Goal: Task Accomplishment & Management: Use online tool/utility

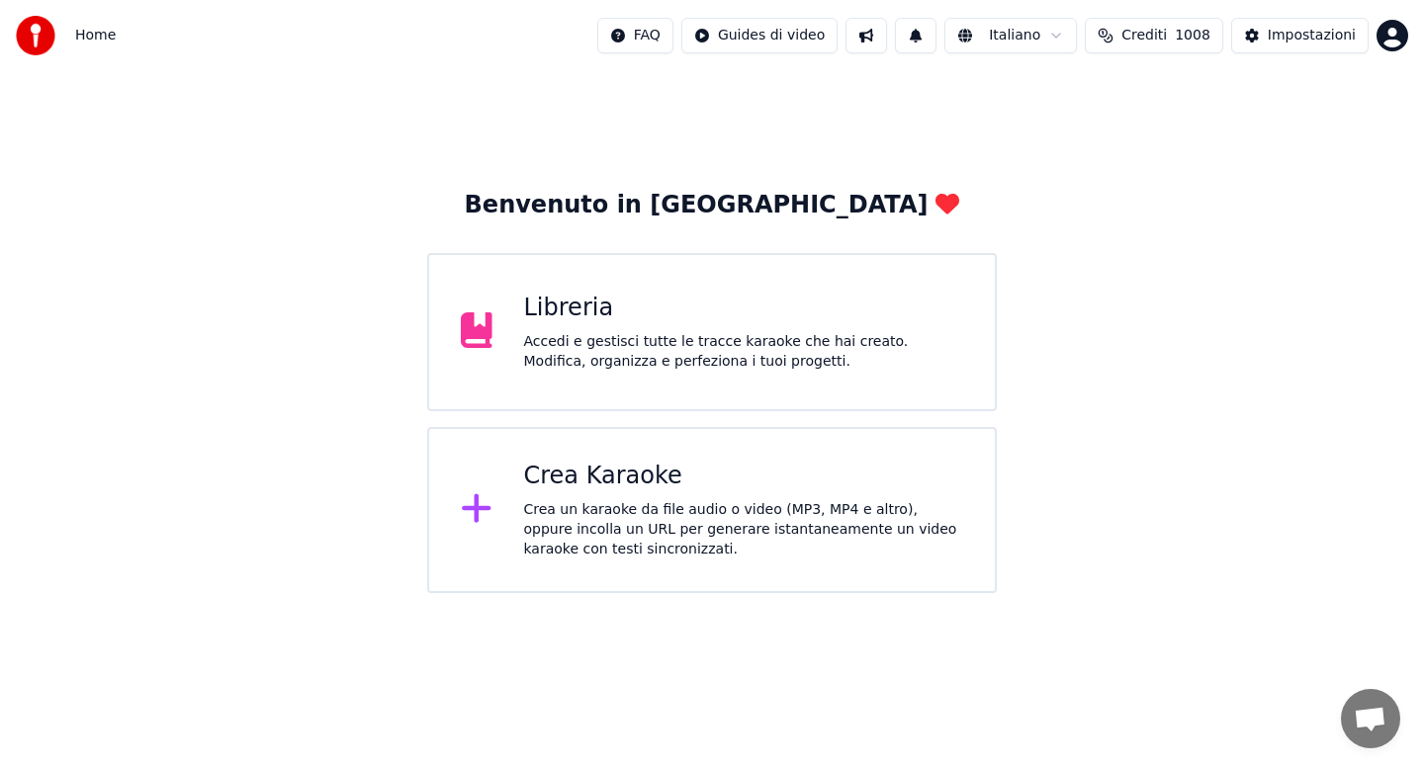
click at [588, 353] on div "Accedi e gestisci tutte le tracce karaoke che hai creato. Modifica, organizza e…" at bounding box center [744, 352] width 440 height 40
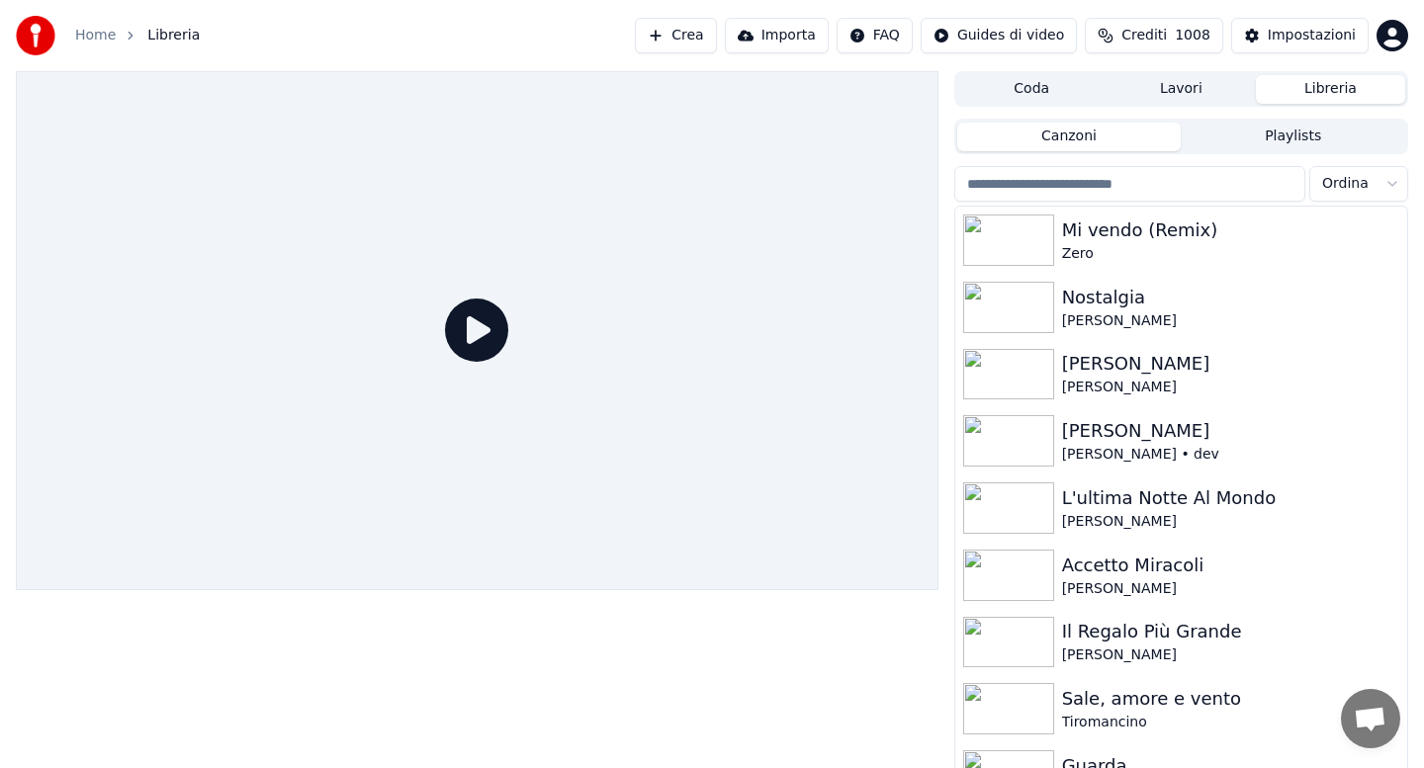
click at [1179, 184] on input "search" at bounding box center [1129, 184] width 351 height 36
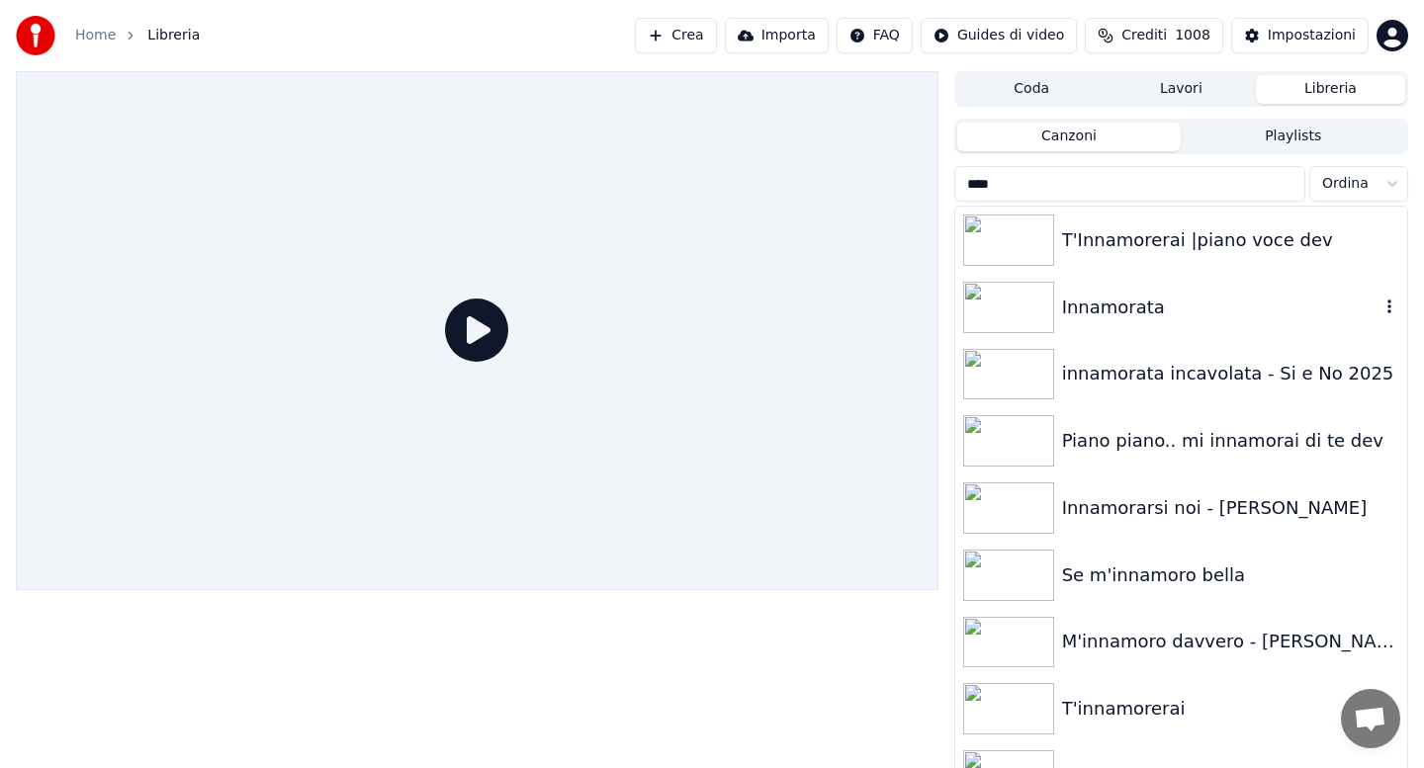
type input "****"
click at [1130, 303] on div "Innamorata" at bounding box center [1220, 308] width 317 height 28
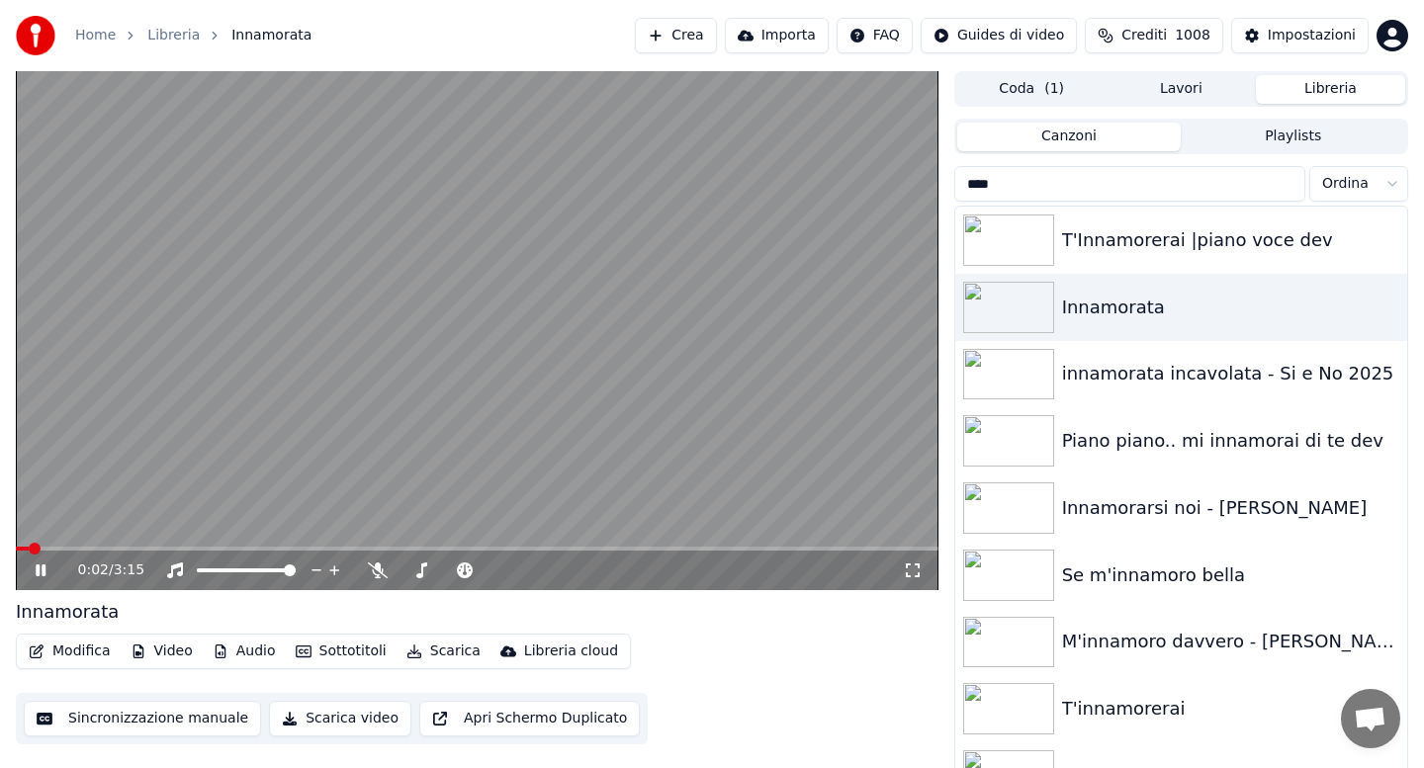
click at [40, 573] on icon at bounding box center [55, 571] width 46 height 16
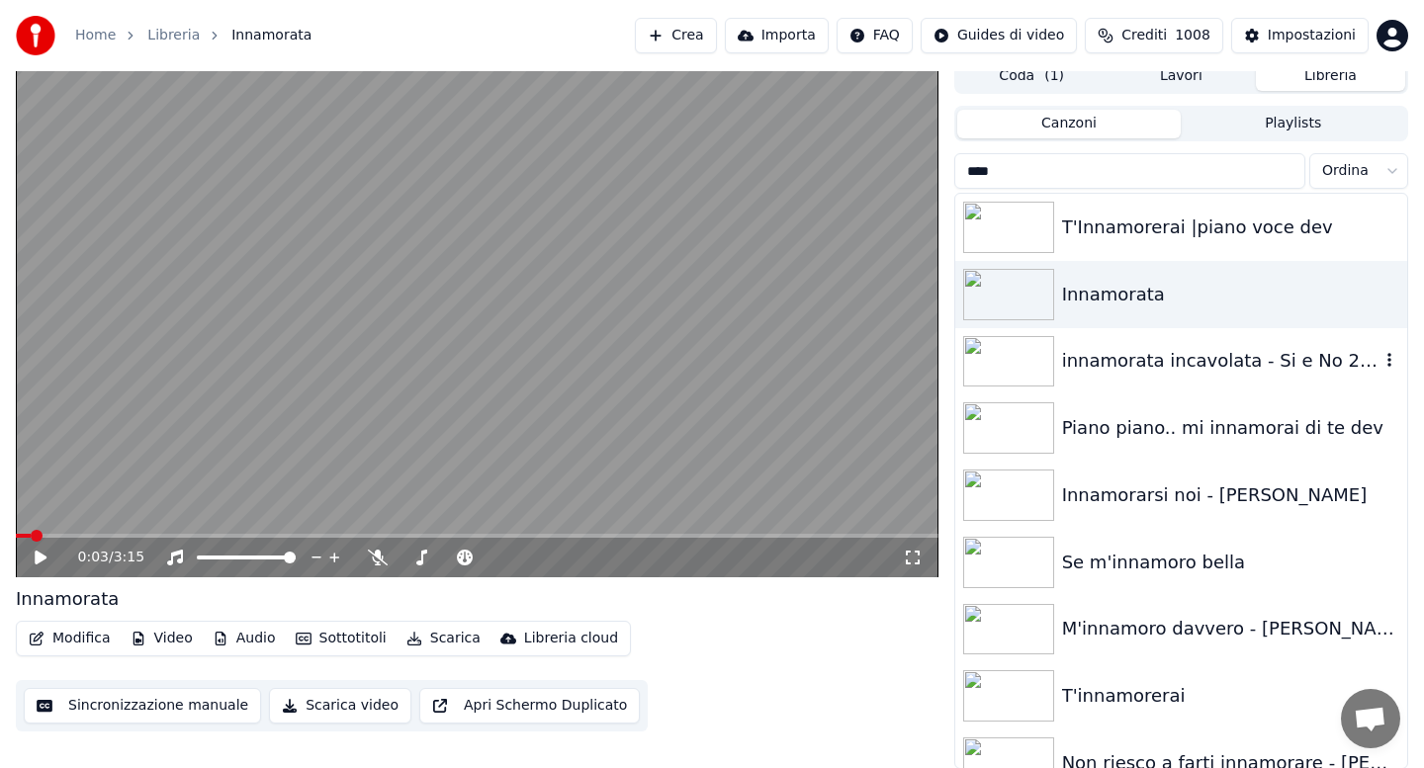
scroll to position [14, 0]
click at [1137, 642] on div "M'innamoro davvero - [PERSON_NAME]" at bounding box center [1181, 628] width 452 height 67
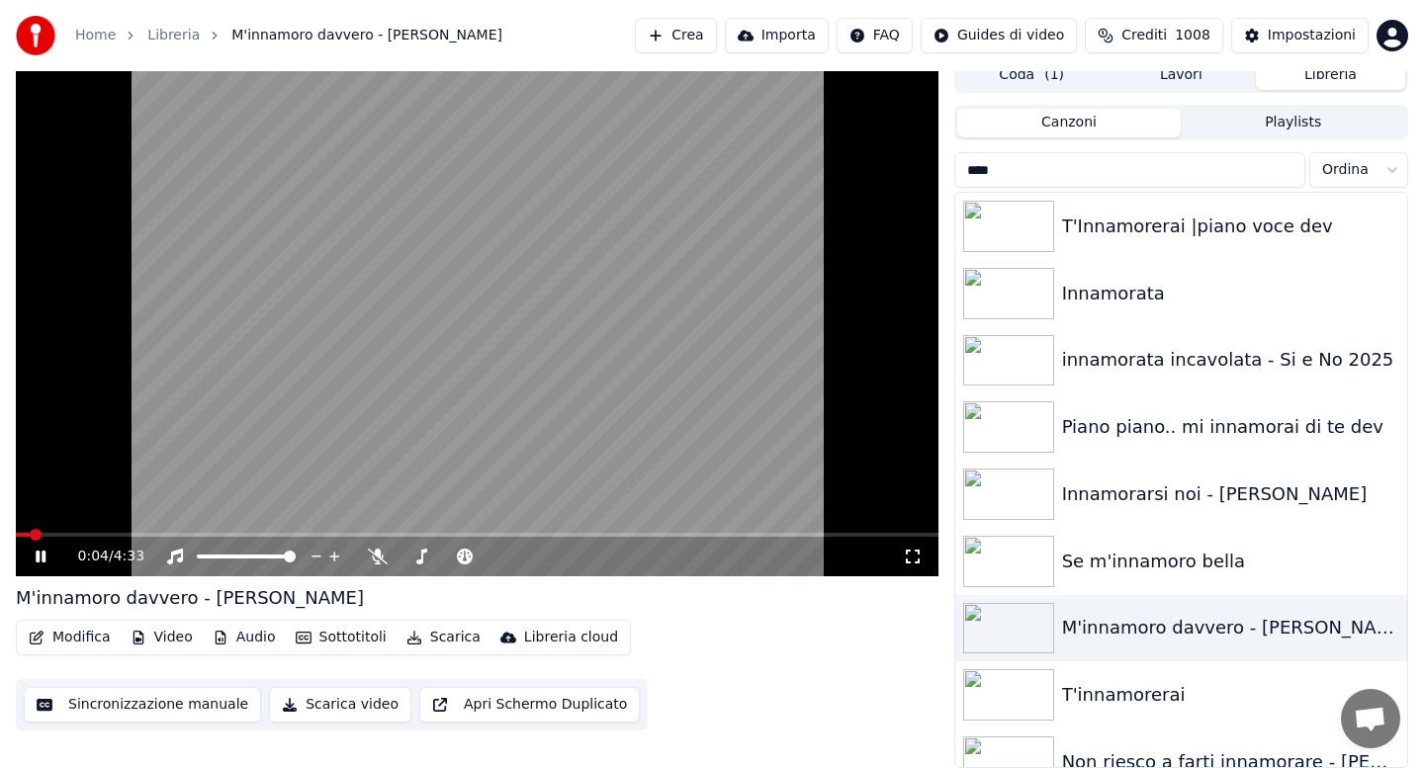
click at [39, 565] on div "0:04 / 4:33" at bounding box center [477, 557] width 907 height 20
click at [42, 556] on icon at bounding box center [41, 557] width 10 height 12
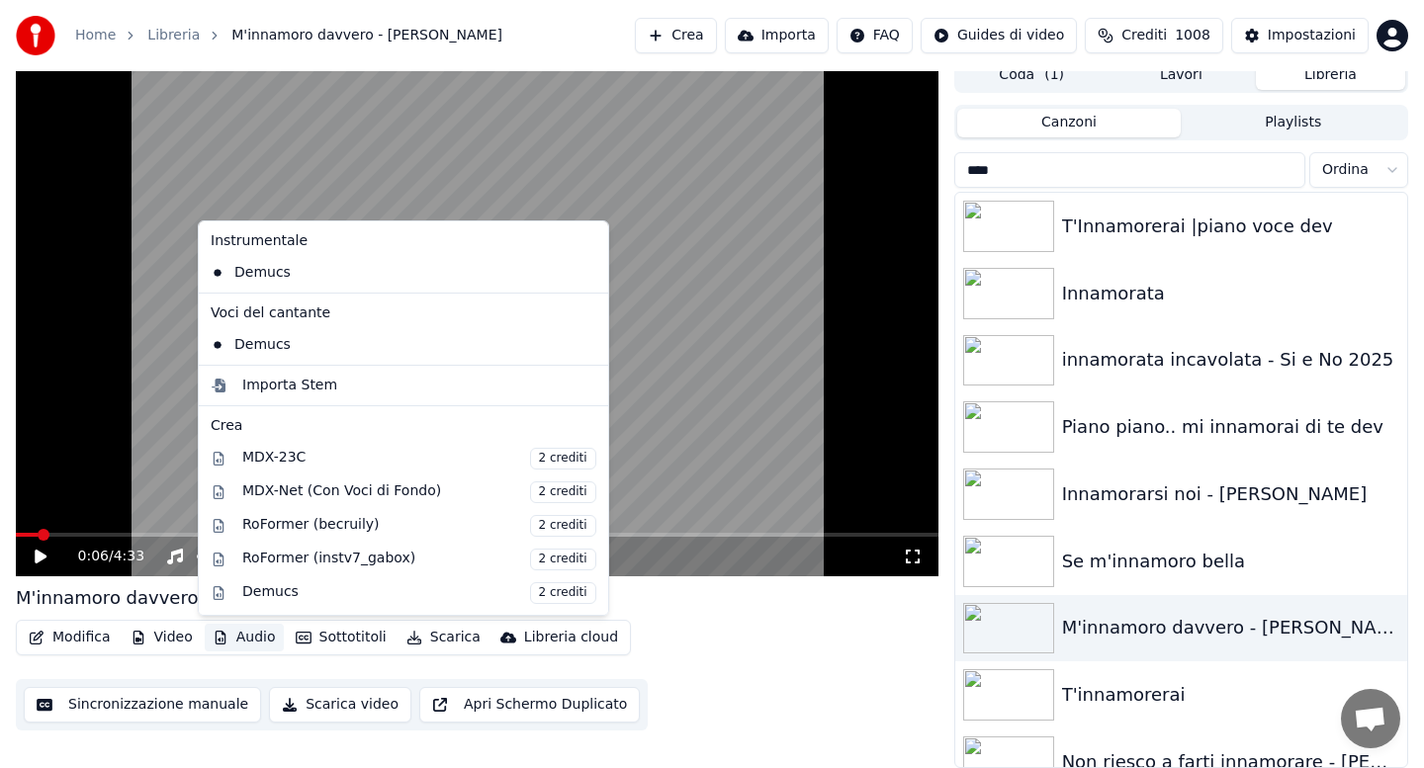
click at [254, 638] on button "Audio" at bounding box center [244, 638] width 79 height 28
click at [280, 390] on div "Importa Stem" at bounding box center [289, 386] width 95 height 20
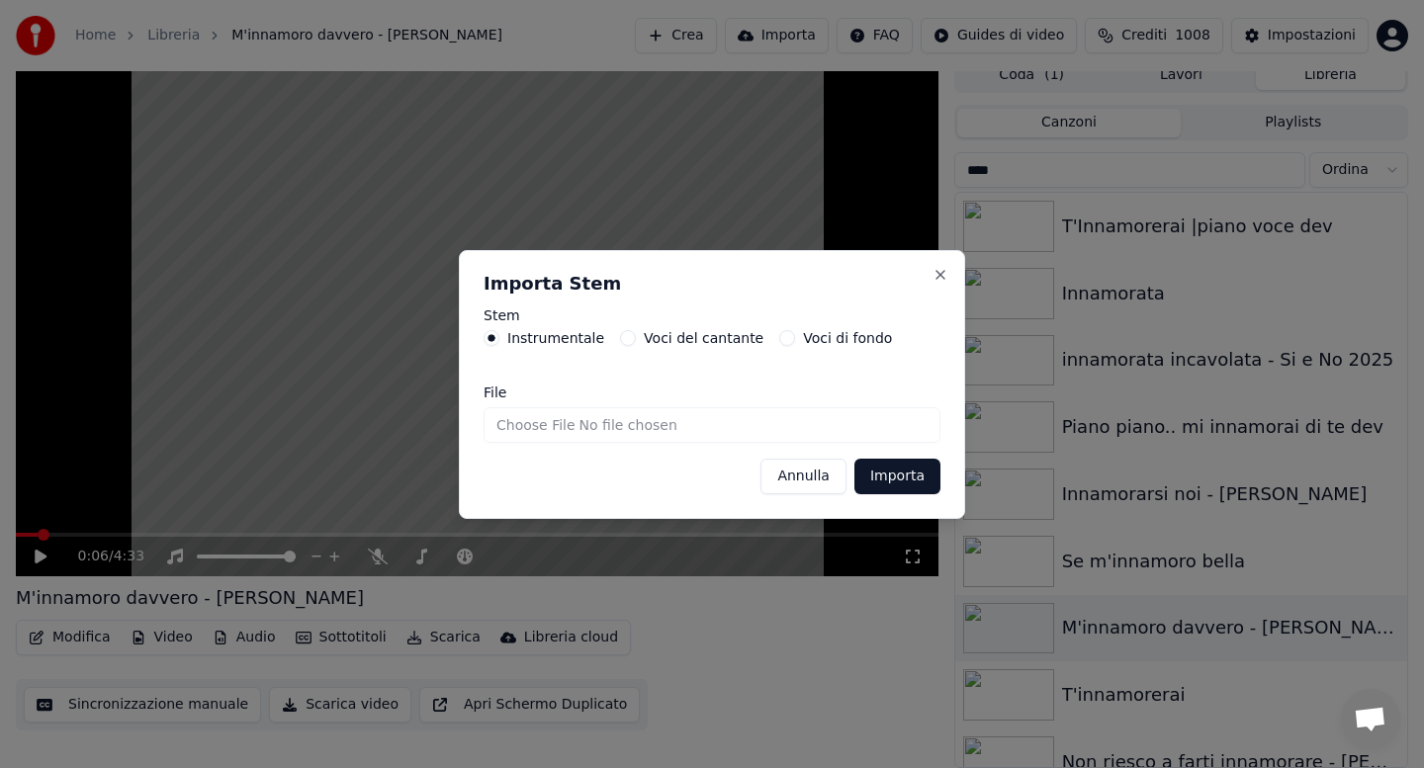
click at [520, 424] on input "File" at bounding box center [712, 425] width 457 height 36
type input "**********"
click at [875, 475] on button "Importa" at bounding box center [897, 477] width 86 height 36
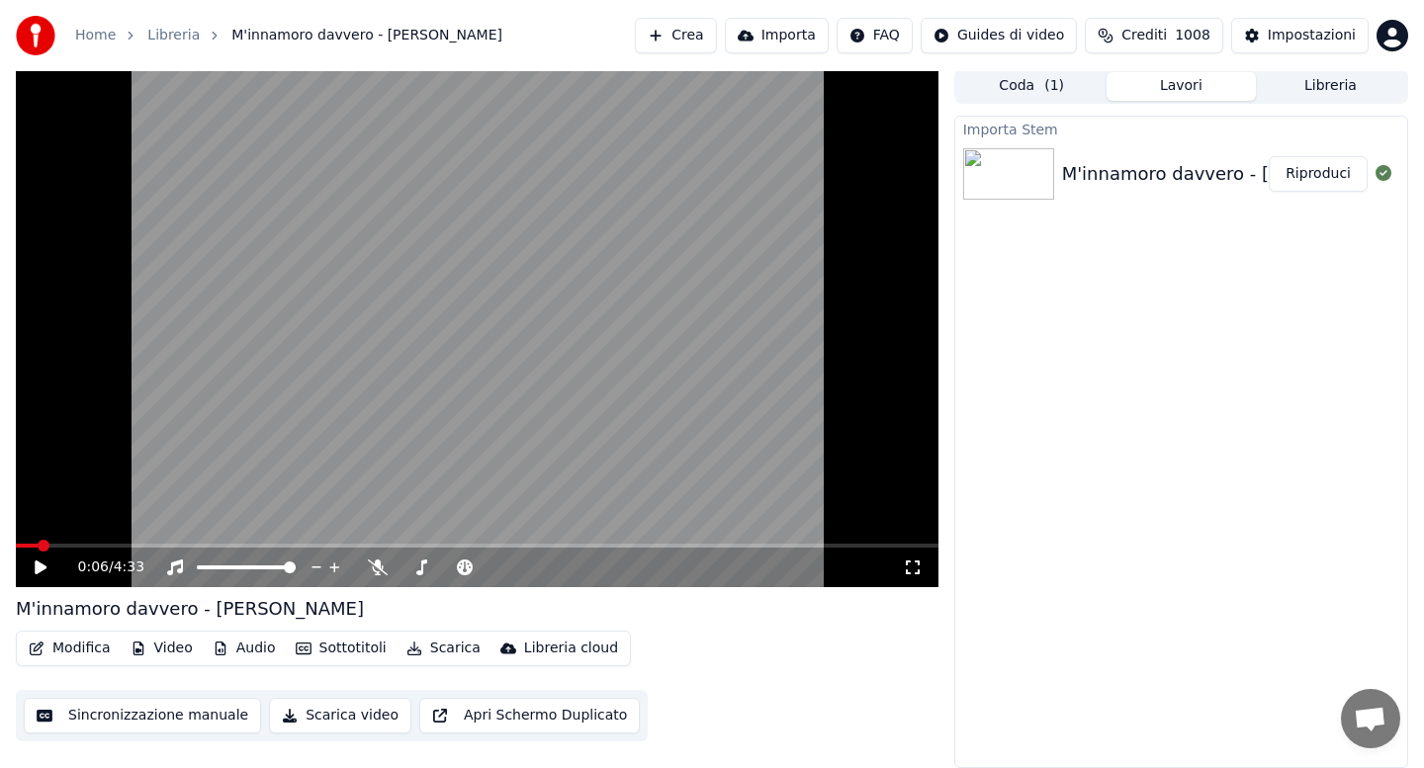
click at [171, 652] on button "Video" at bounding box center [162, 649] width 78 height 28
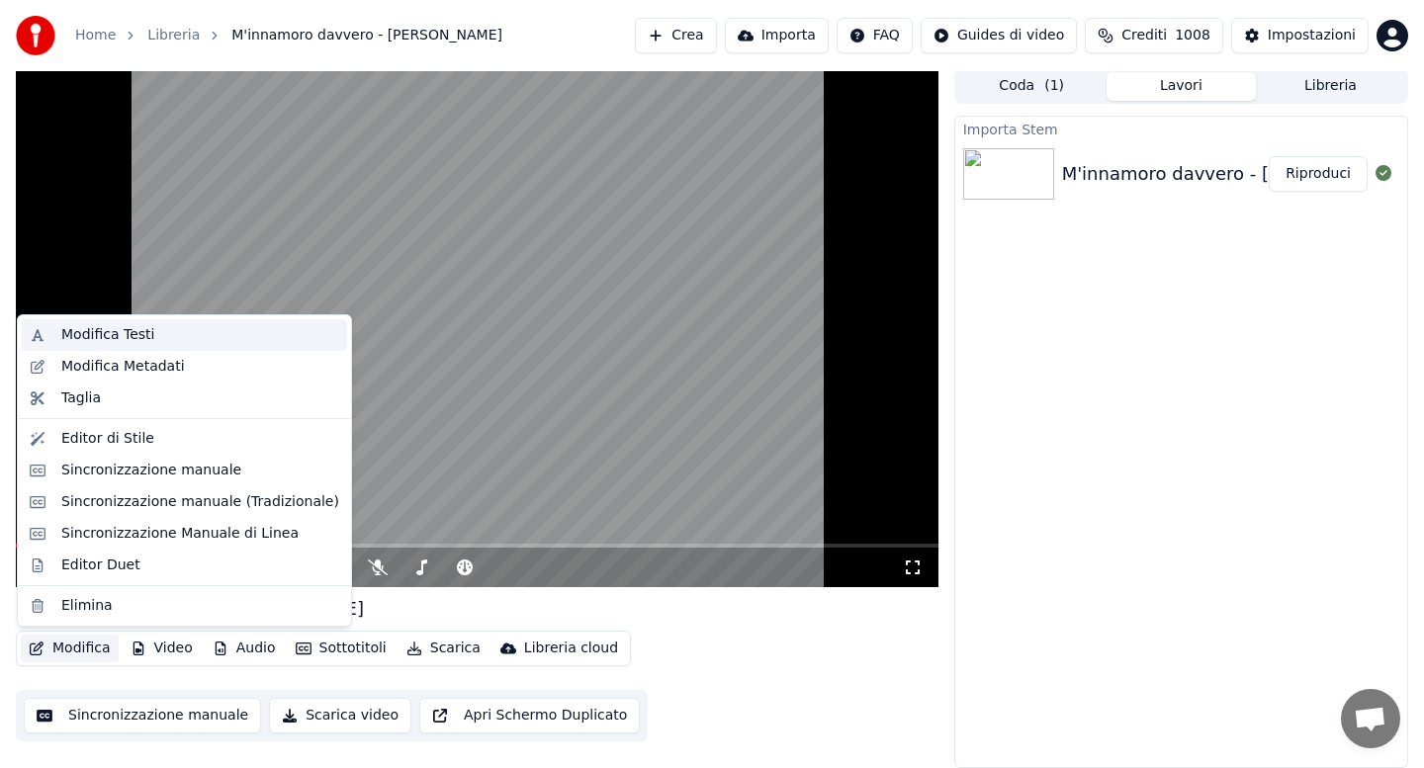
click at [106, 341] on div "Modifica Testi" at bounding box center [107, 335] width 93 height 20
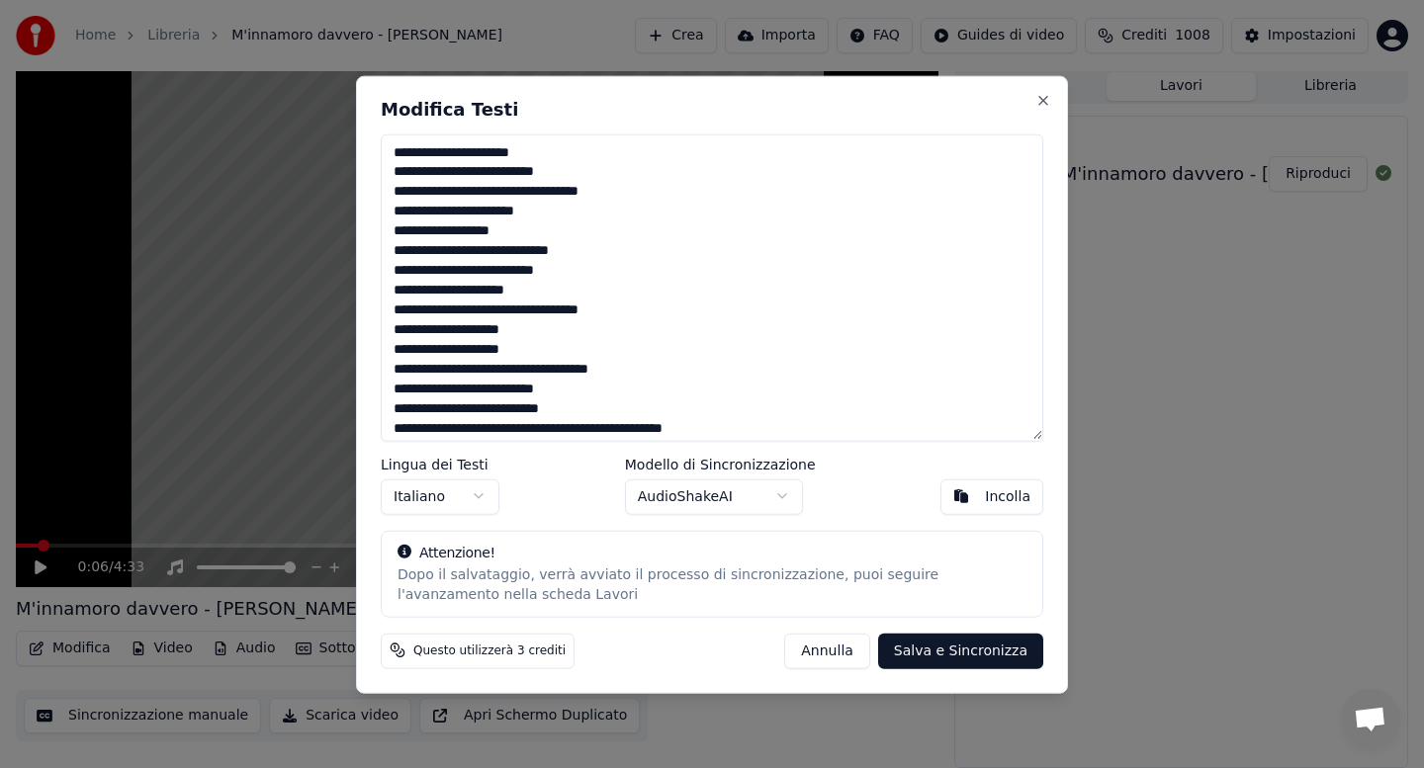
scroll to position [382, 0]
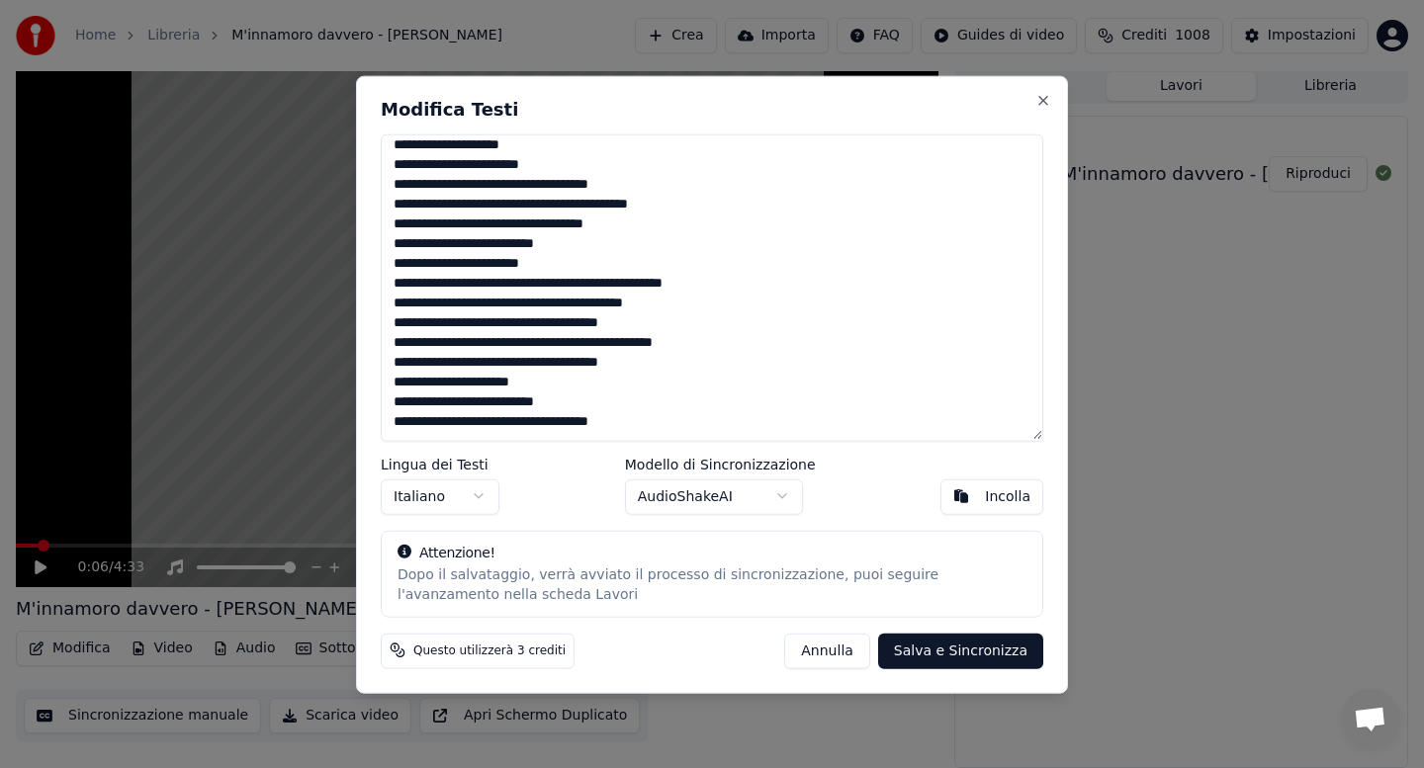
drag, startPoint x: 394, startPoint y: 153, endPoint x: 672, endPoint y: 478, distance: 427.1
click at [672, 478] on div "Modifica Testi Lingua dei Testi Italiano Modello di Sincronizzazione AudioShake…" at bounding box center [712, 384] width 712 height 618
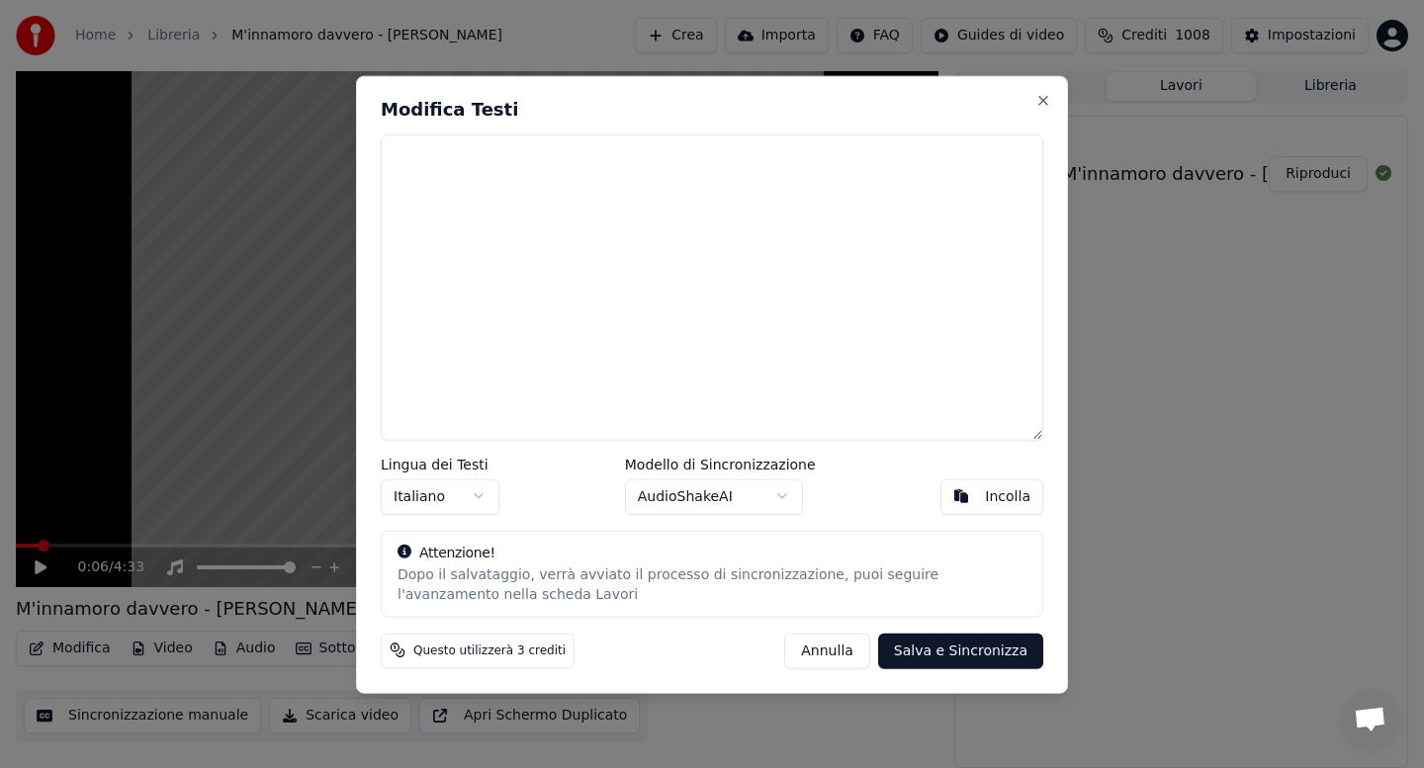
scroll to position [0, 0]
click at [999, 491] on div "Incolla" at bounding box center [1007, 497] width 45 height 20
type textarea "**********"
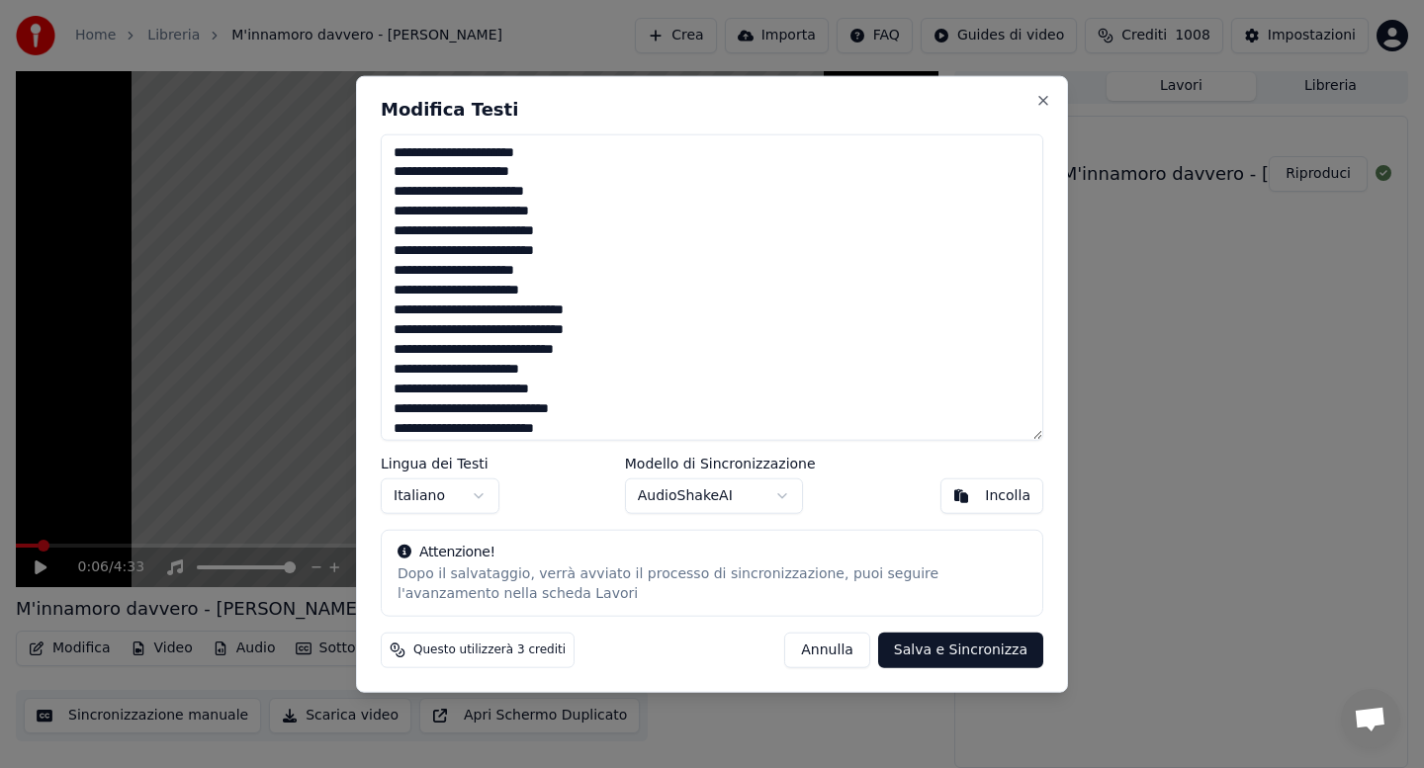
click at [941, 659] on button "Salva e Sincronizza" at bounding box center [960, 651] width 165 height 36
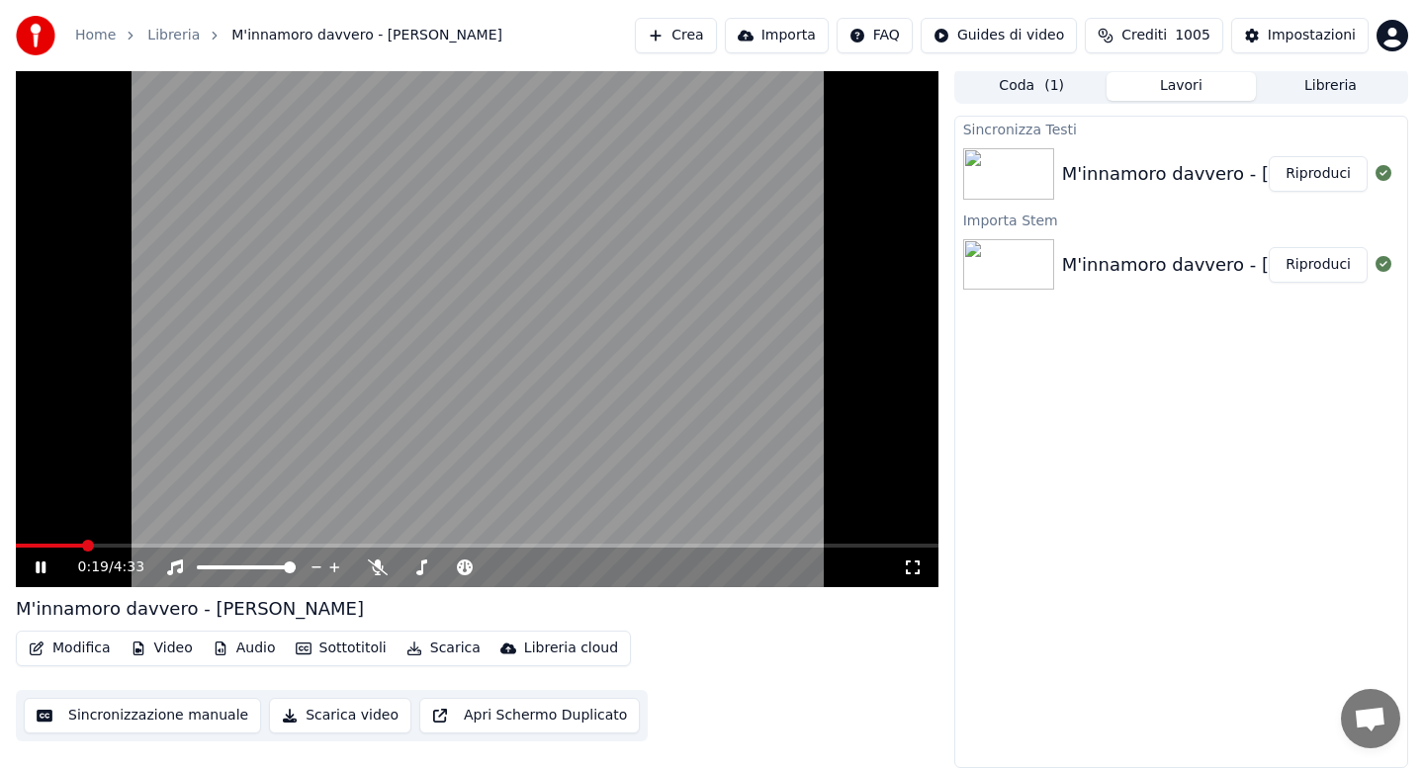
click at [245, 646] on button "Audio" at bounding box center [244, 649] width 79 height 28
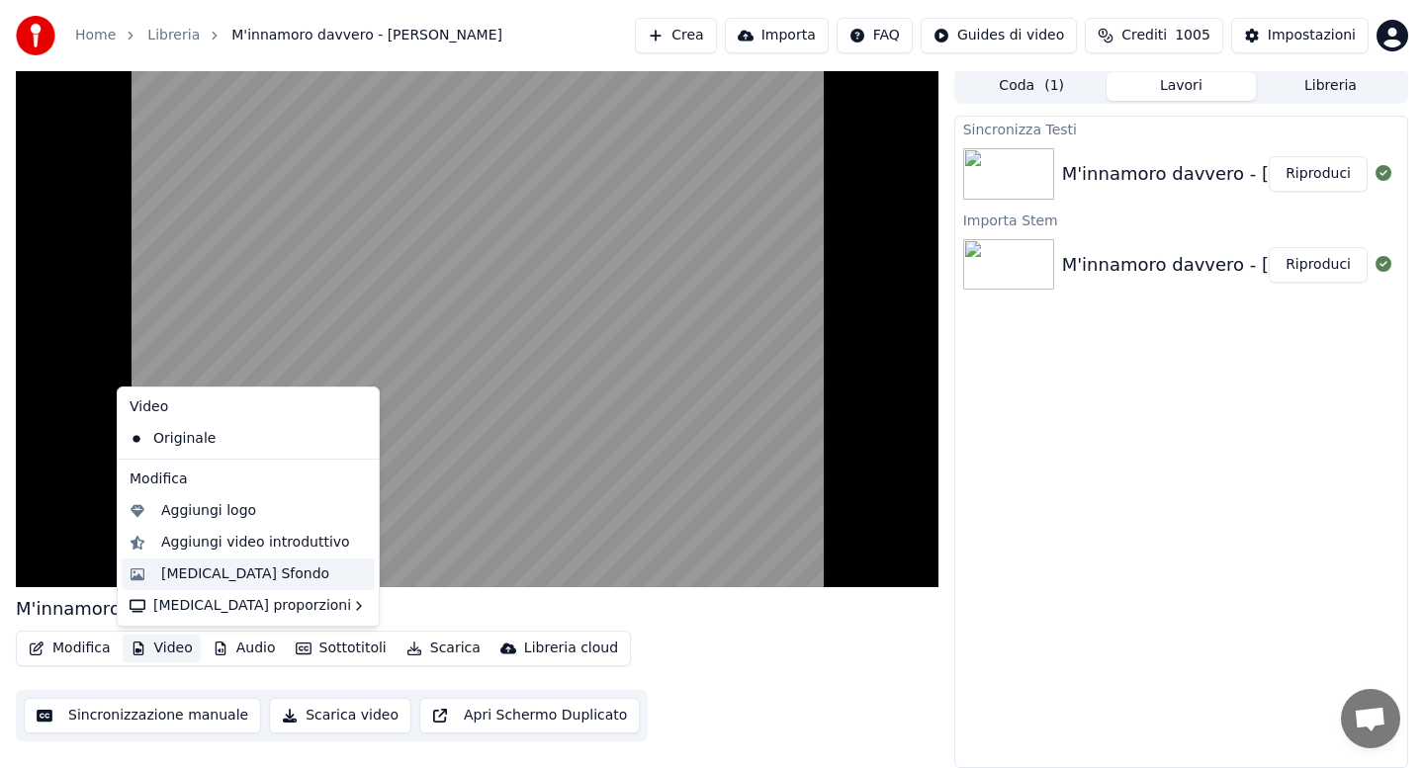
click at [212, 573] on div "[MEDICAL_DATA] Sfondo" at bounding box center [245, 575] width 168 height 20
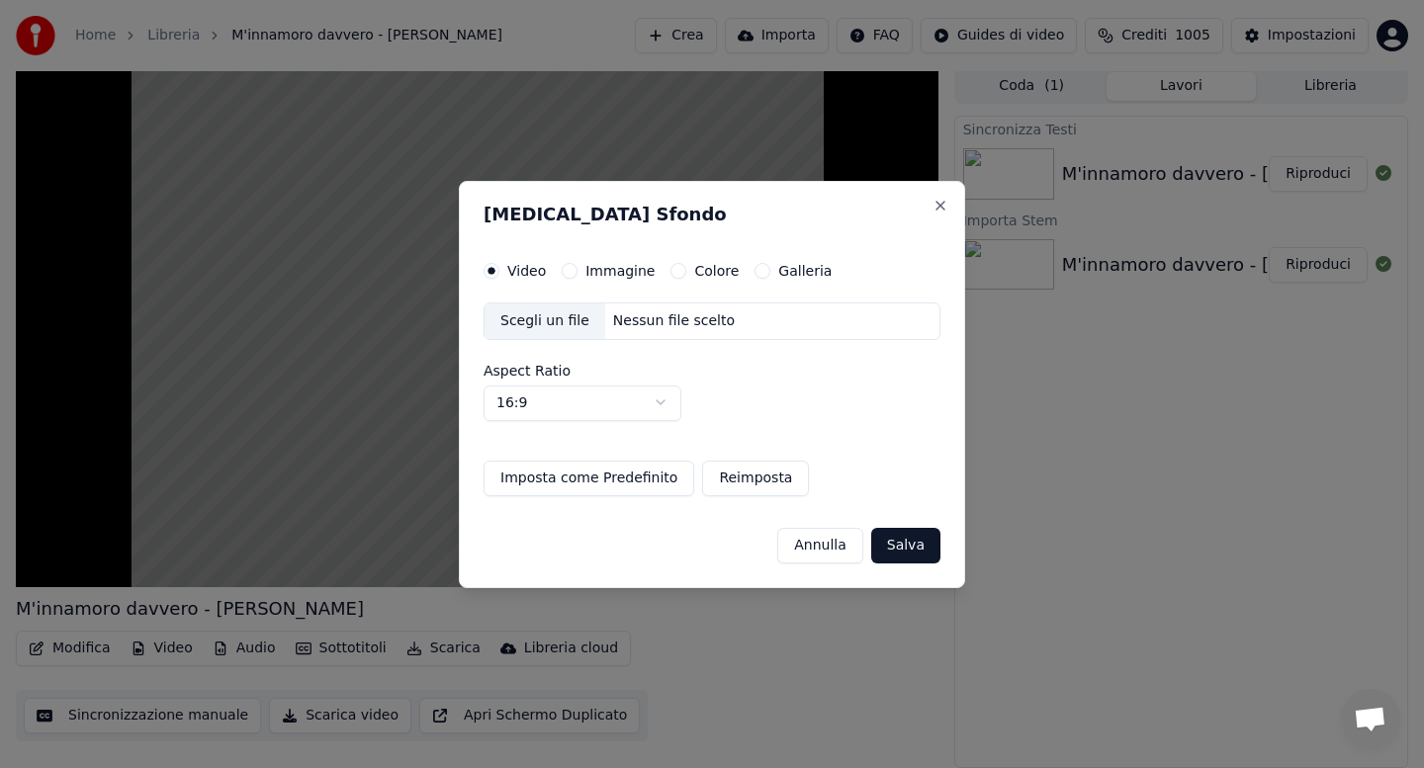
click at [675, 274] on button "Colore" at bounding box center [679, 271] width 16 height 16
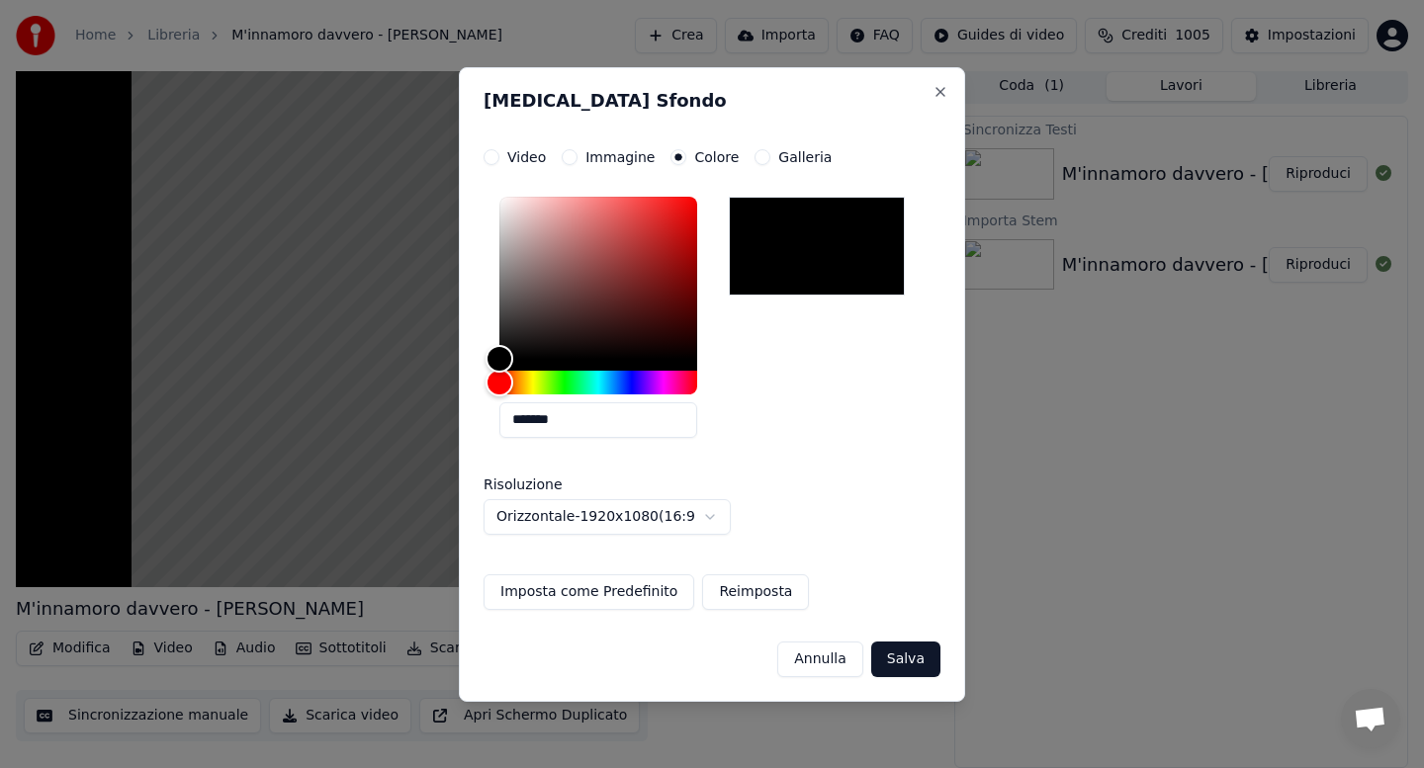
click at [909, 668] on button "Salva" at bounding box center [905, 660] width 69 height 36
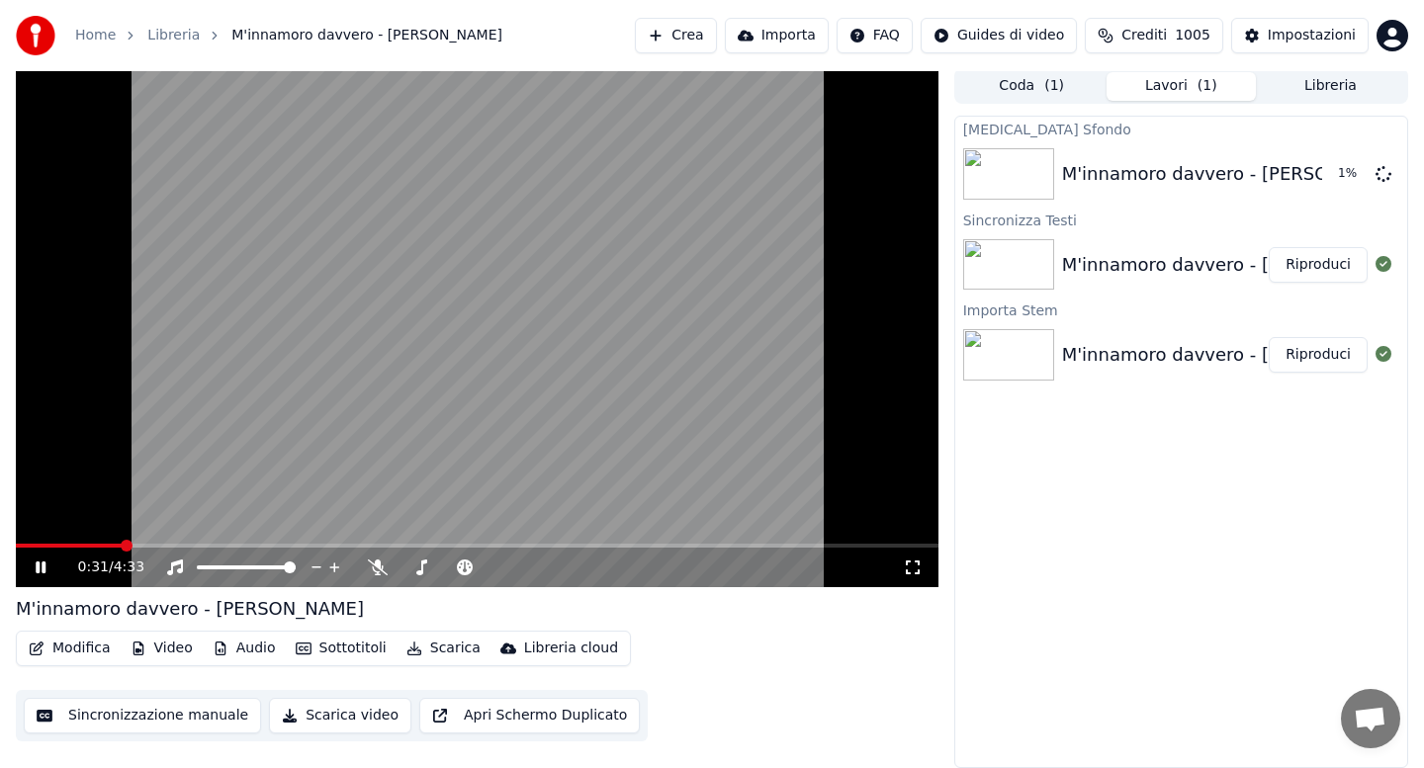
click at [240, 645] on button "Audio" at bounding box center [244, 649] width 79 height 28
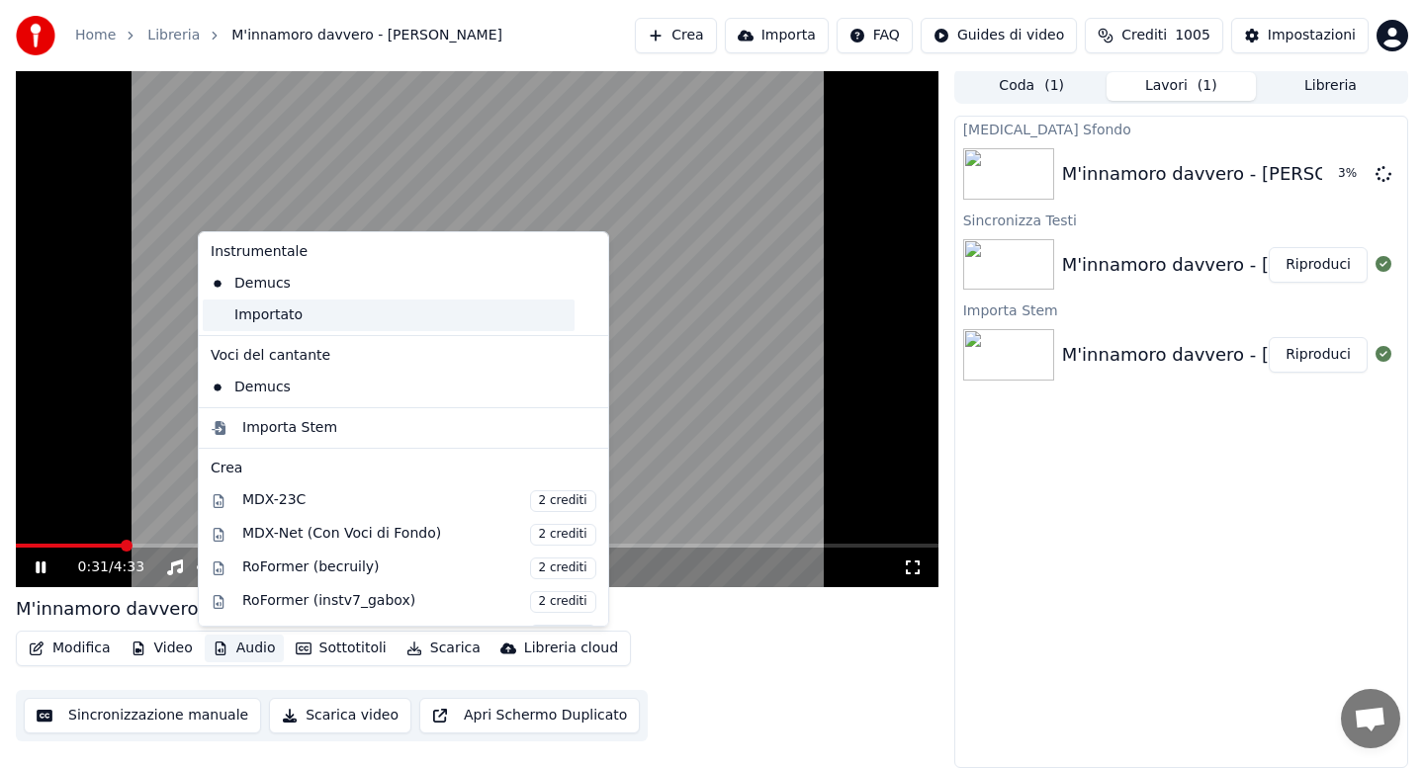
click at [268, 315] on div "Importato" at bounding box center [389, 316] width 372 height 32
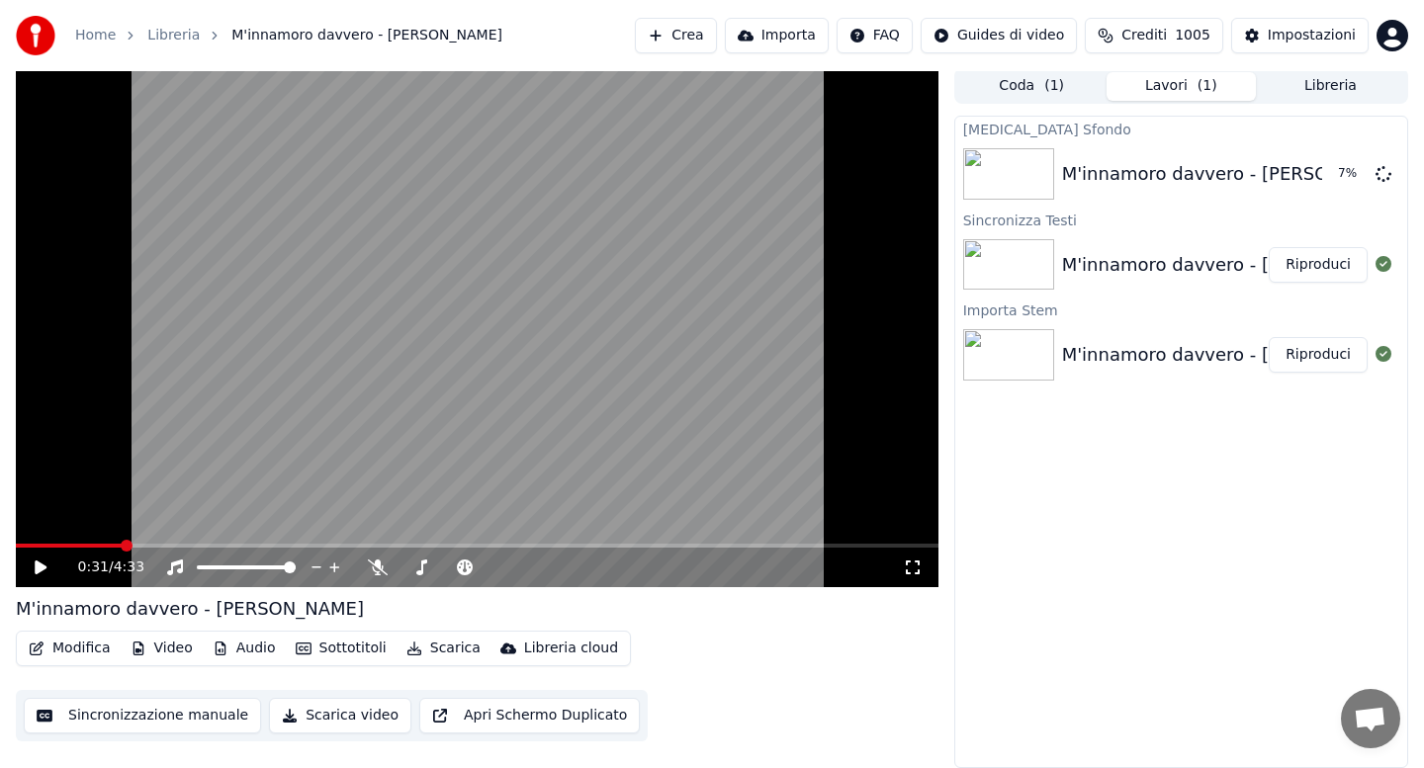
click at [39, 568] on icon at bounding box center [41, 568] width 12 height 14
click at [28, 546] on span at bounding box center [69, 546] width 107 height 4
click at [244, 648] on button "Audio" at bounding box center [244, 649] width 79 height 28
click at [160, 458] on video at bounding box center [477, 327] width 923 height 519
click at [63, 646] on button "Modifica" at bounding box center [70, 649] width 98 height 28
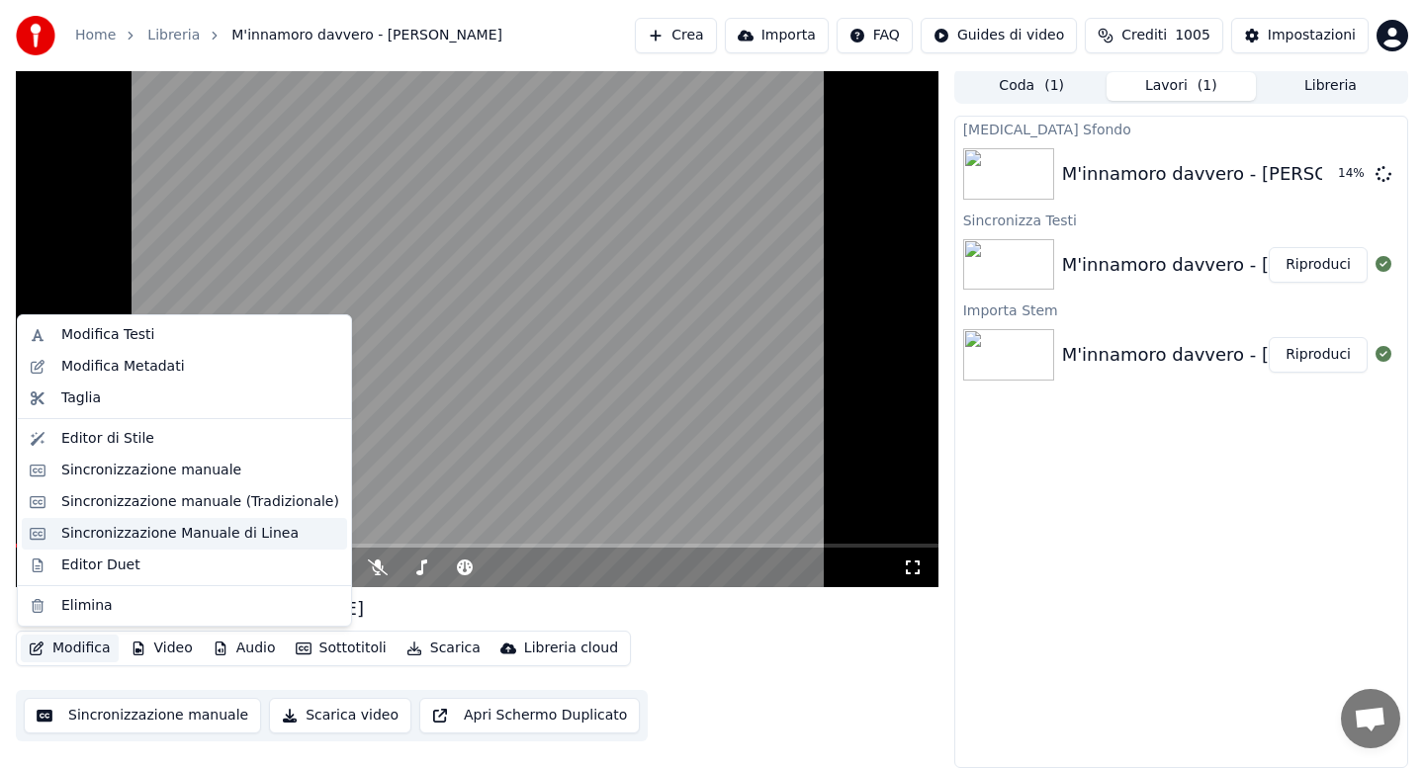
click at [193, 537] on div "Sincronizzazione Manuale di Linea" at bounding box center [179, 534] width 237 height 20
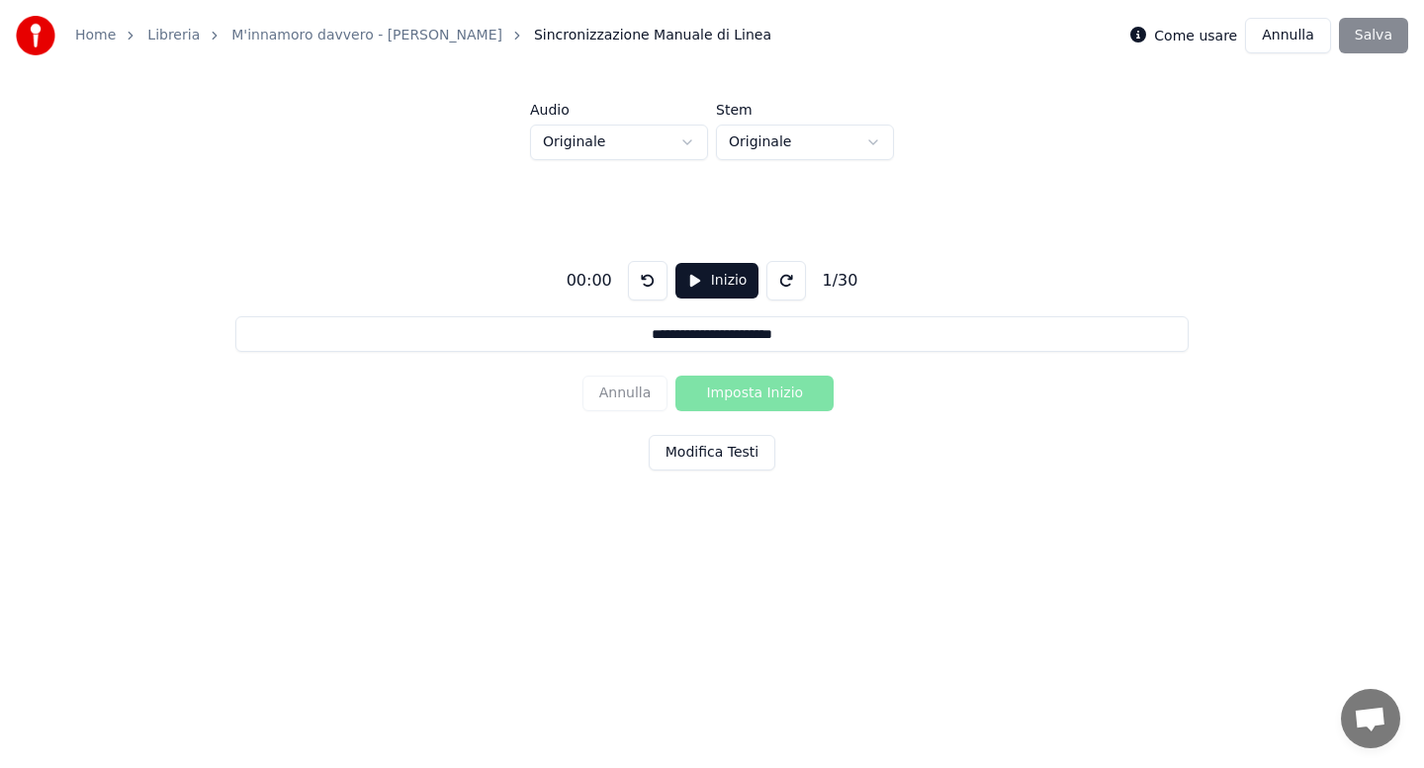
click at [690, 139] on html "**********" at bounding box center [712, 297] width 1424 height 595
click at [701, 286] on button "Inizio" at bounding box center [717, 281] width 84 height 36
click at [732, 391] on button "Imposta Inizio" at bounding box center [754, 394] width 158 height 36
click at [732, 391] on button "Imposta Fine" at bounding box center [754, 394] width 158 height 36
click at [732, 391] on button "Imposta Inizio" at bounding box center [754, 394] width 158 height 36
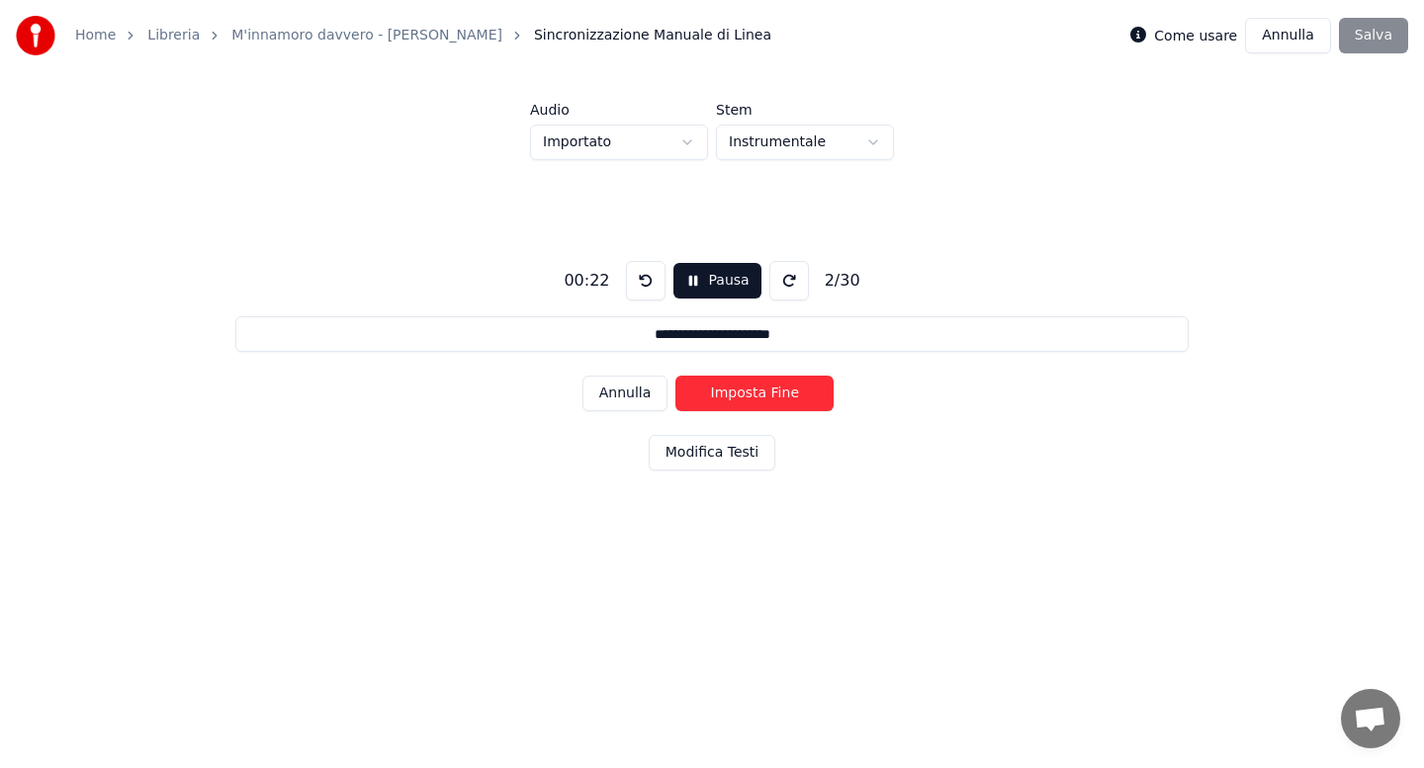
click at [732, 391] on button "Imposta Fine" at bounding box center [754, 394] width 158 height 36
click at [732, 391] on button "Imposta Inizio" at bounding box center [754, 394] width 158 height 36
click at [732, 391] on button "Imposta Fine" at bounding box center [754, 394] width 158 height 36
click at [732, 391] on button "Imposta Inizio" at bounding box center [754, 394] width 158 height 36
click at [732, 391] on button "Imposta Fine" at bounding box center [754, 394] width 158 height 36
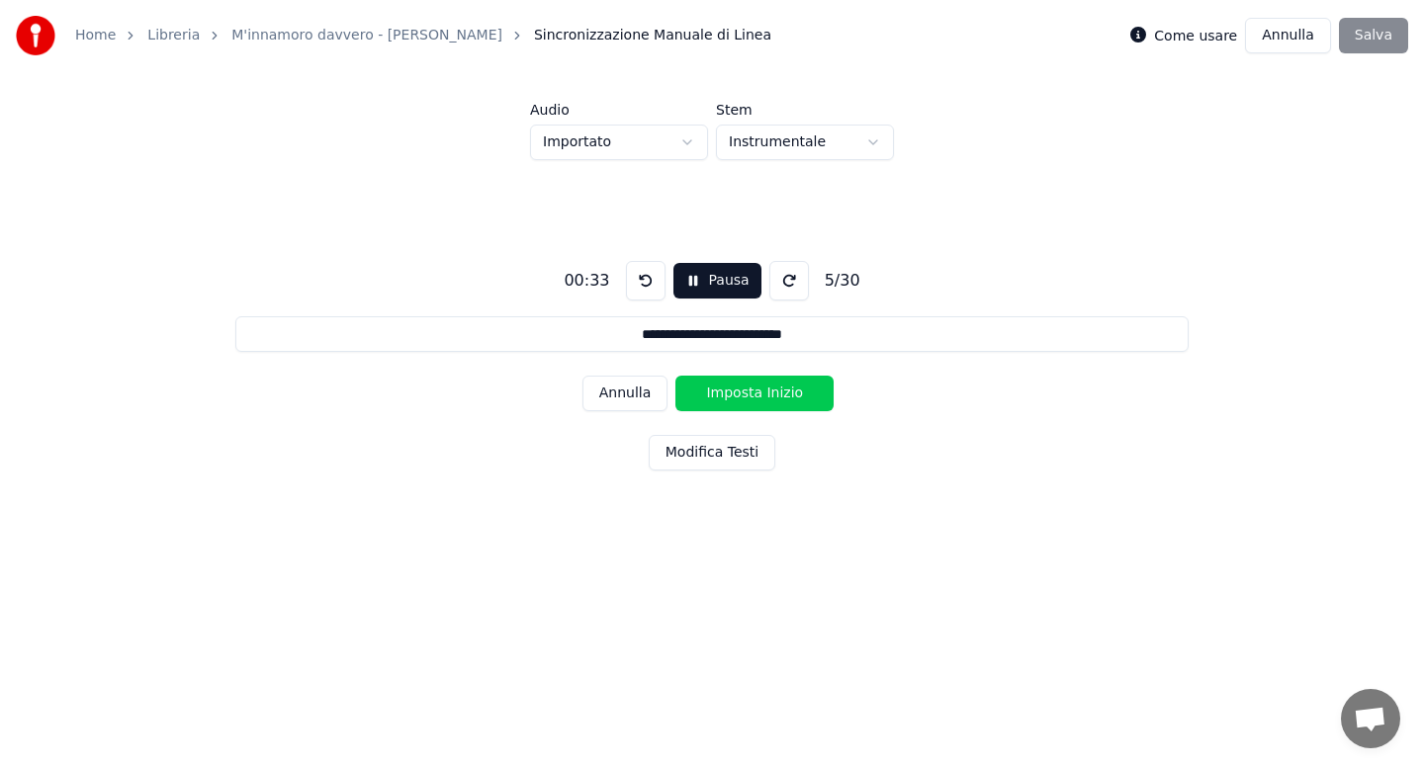
click at [732, 391] on button "Imposta Inizio" at bounding box center [754, 394] width 158 height 36
click at [640, 284] on button at bounding box center [646, 281] width 40 height 40
click at [631, 393] on button "Annulla" at bounding box center [626, 394] width 86 height 36
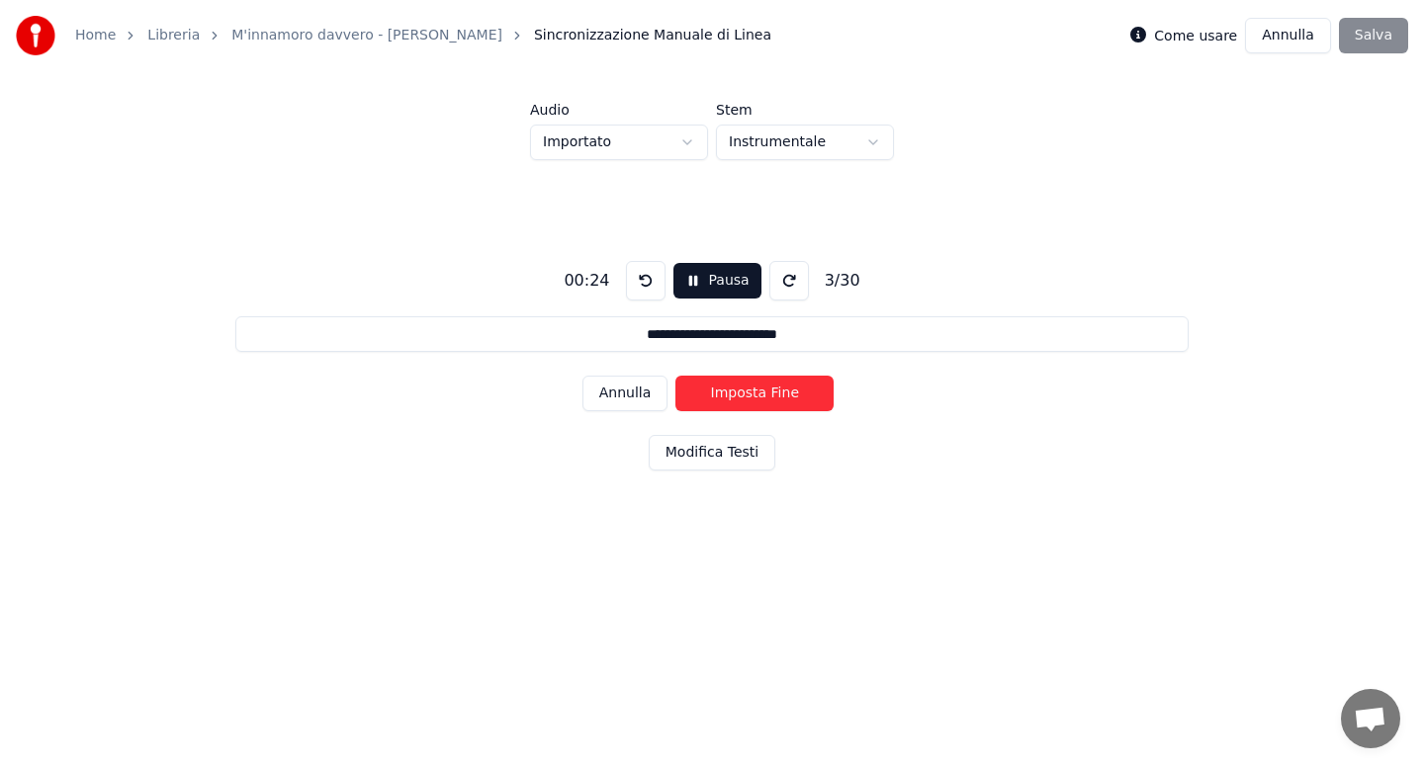
click at [631, 393] on button "Annulla" at bounding box center [626, 394] width 86 height 36
type input "**********"
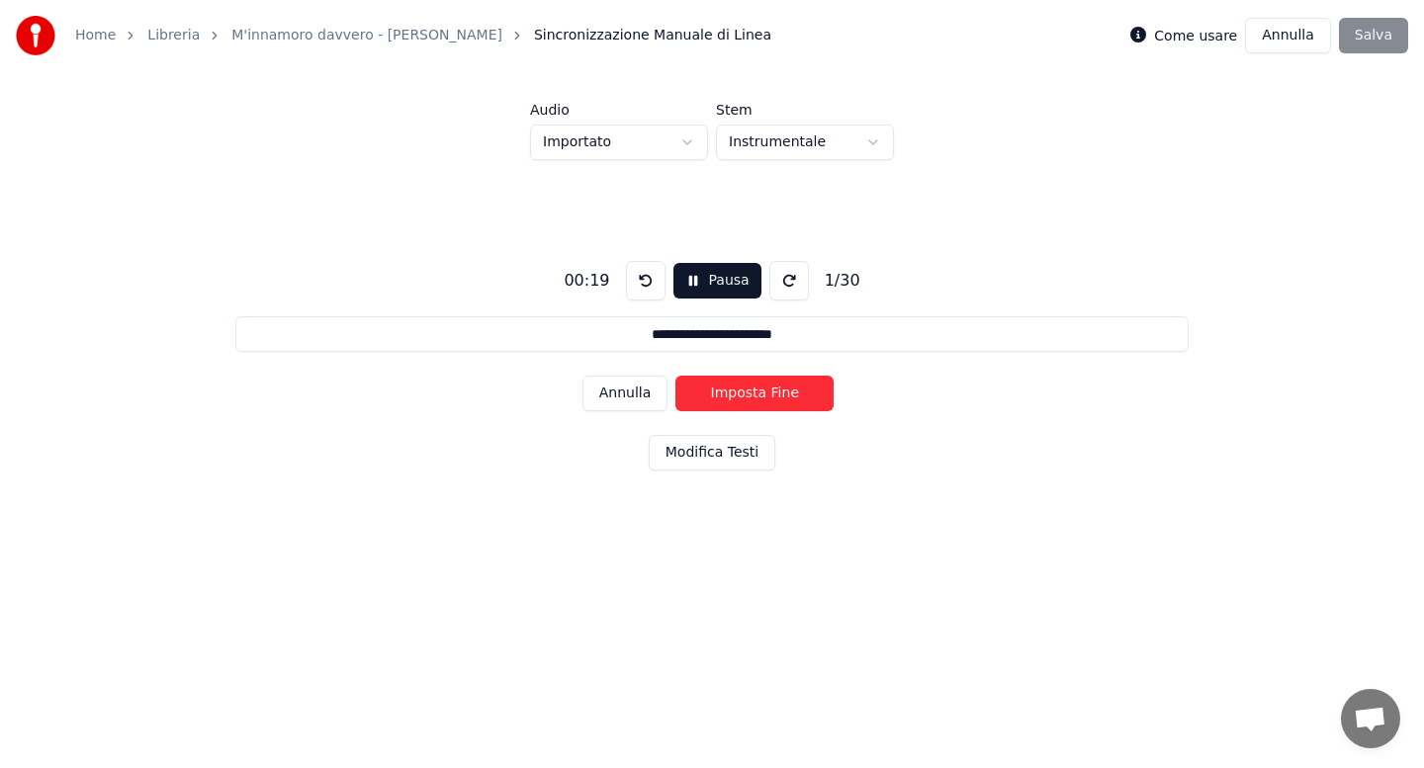
click at [631, 393] on button "Annulla" at bounding box center [626, 394] width 86 height 36
click at [633, 396] on div "Annulla Imposta Inizio" at bounding box center [713, 393] width 260 height 51
click at [641, 285] on button at bounding box center [646, 281] width 40 height 40
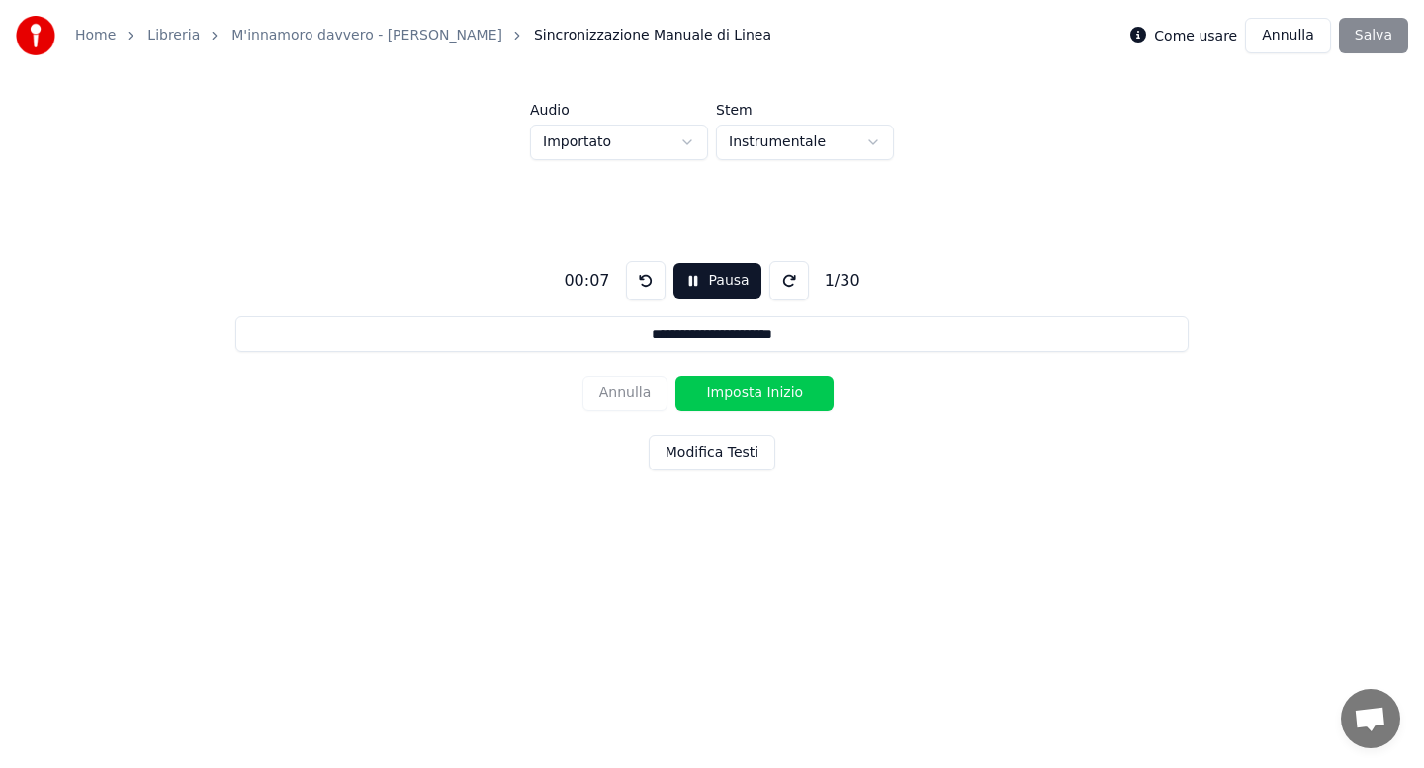
click at [1290, 44] on button "Annulla" at bounding box center [1288, 36] width 86 height 36
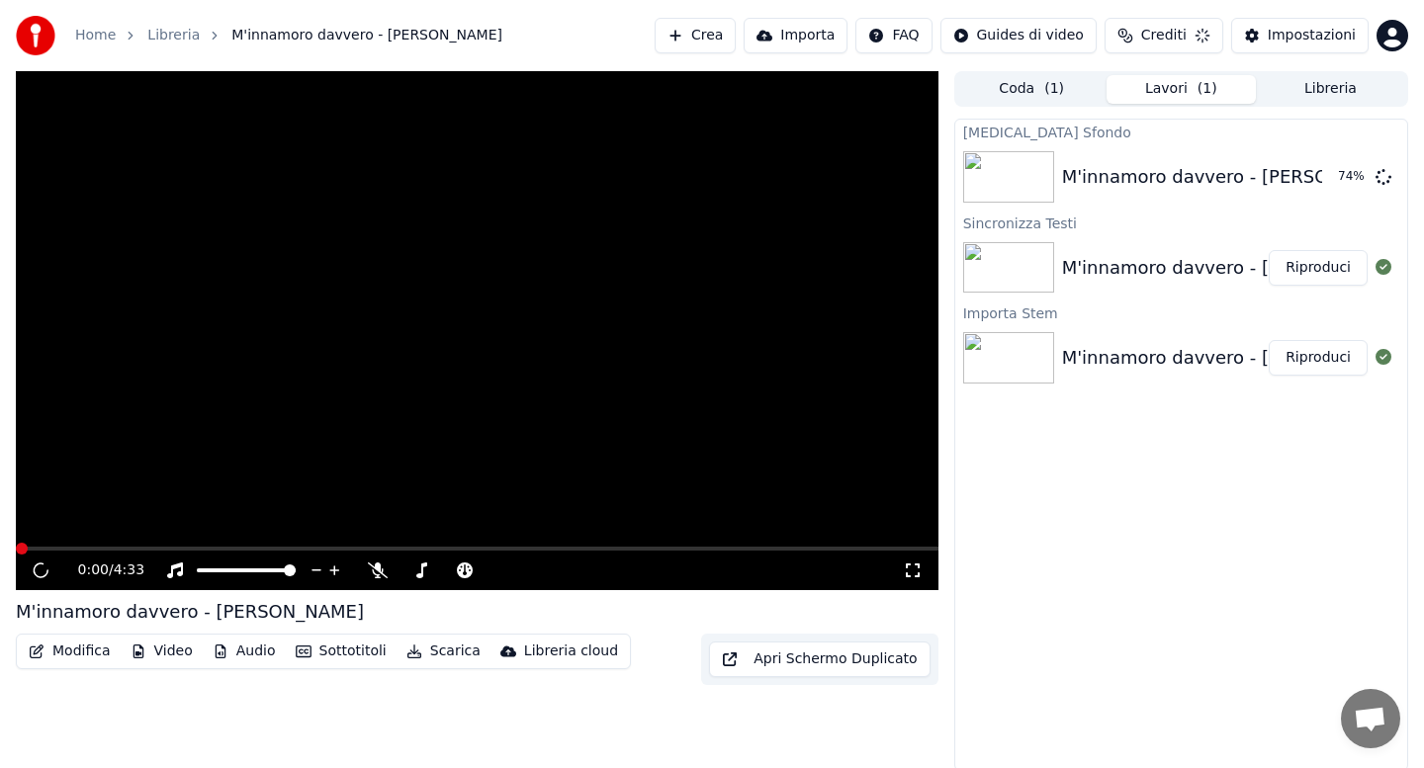
scroll to position [3, 0]
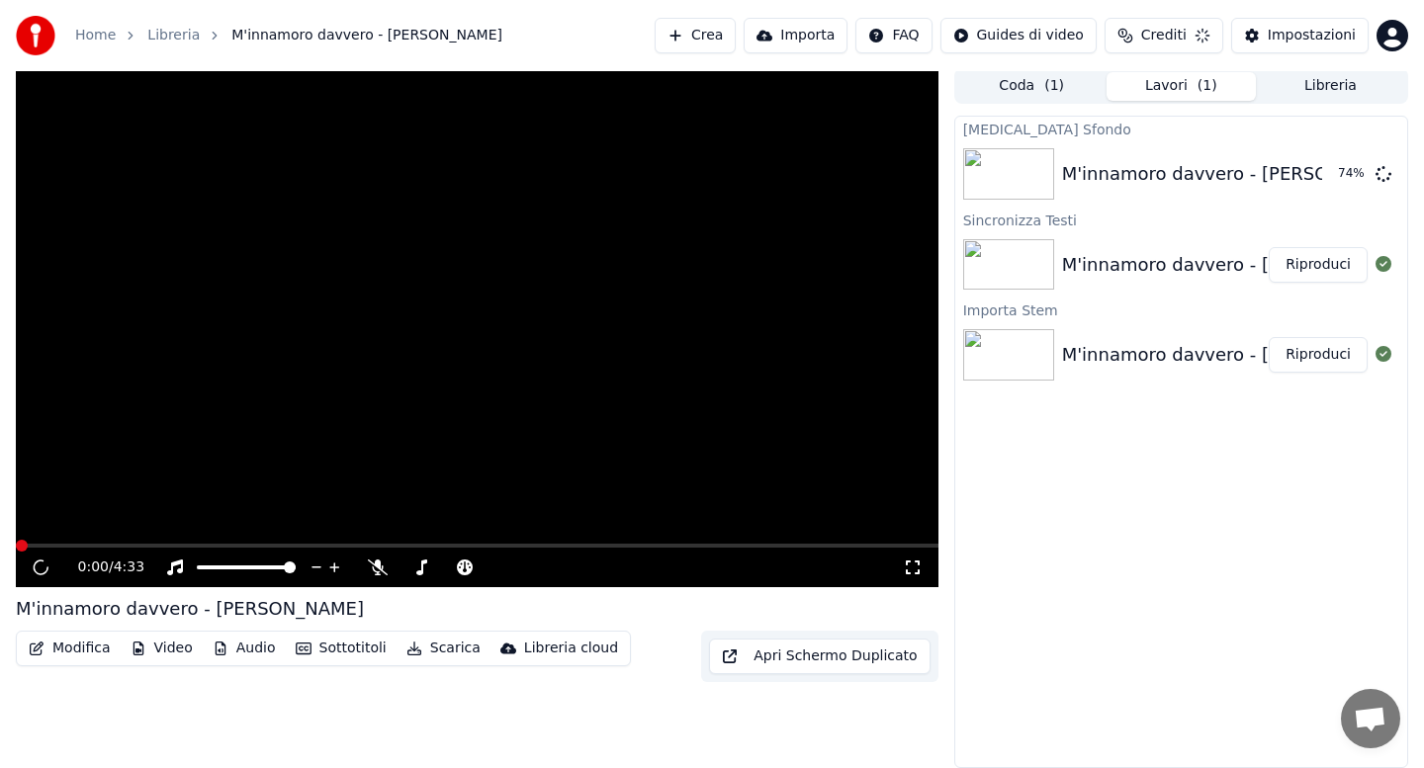
click at [66, 657] on button "Modifica" at bounding box center [70, 649] width 98 height 28
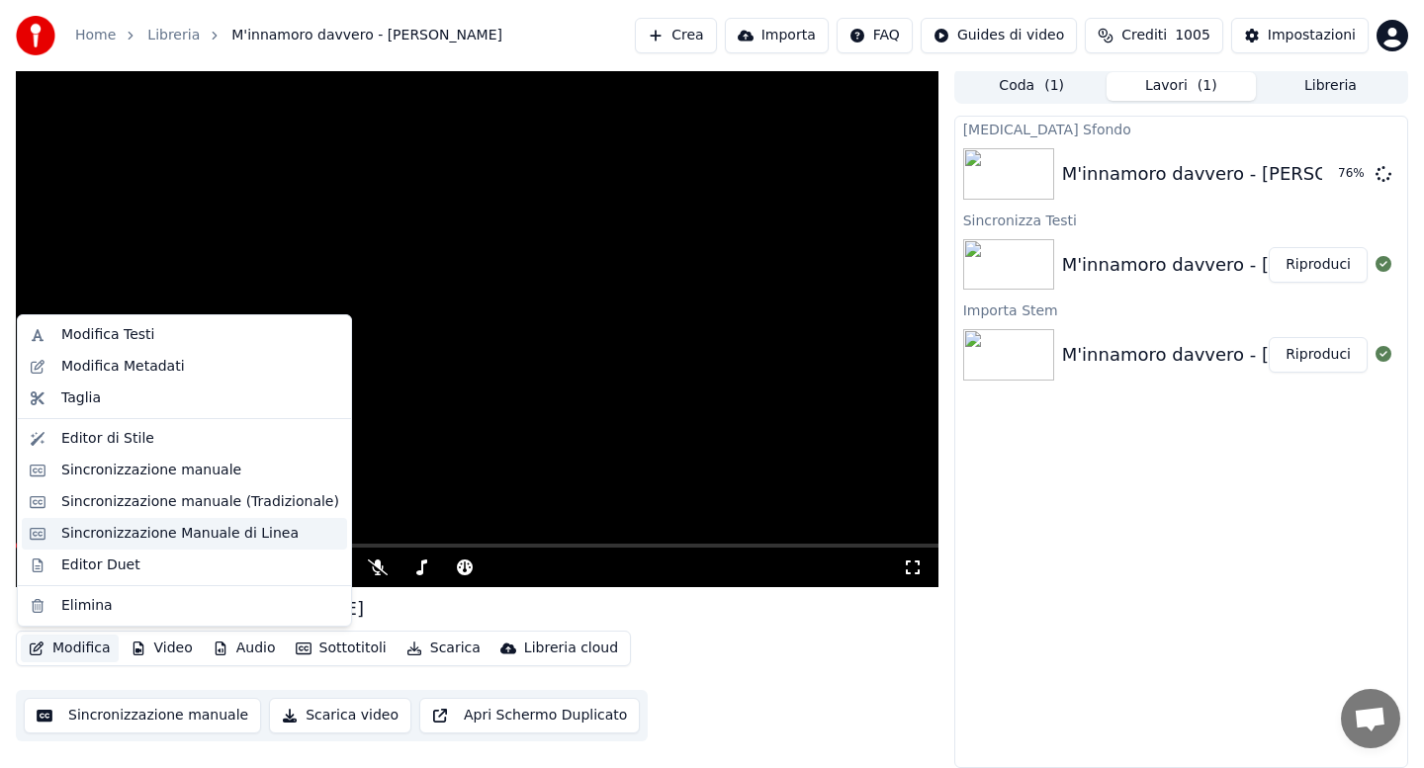
click at [130, 536] on div "Sincronizzazione Manuale di Linea" at bounding box center [179, 534] width 237 height 20
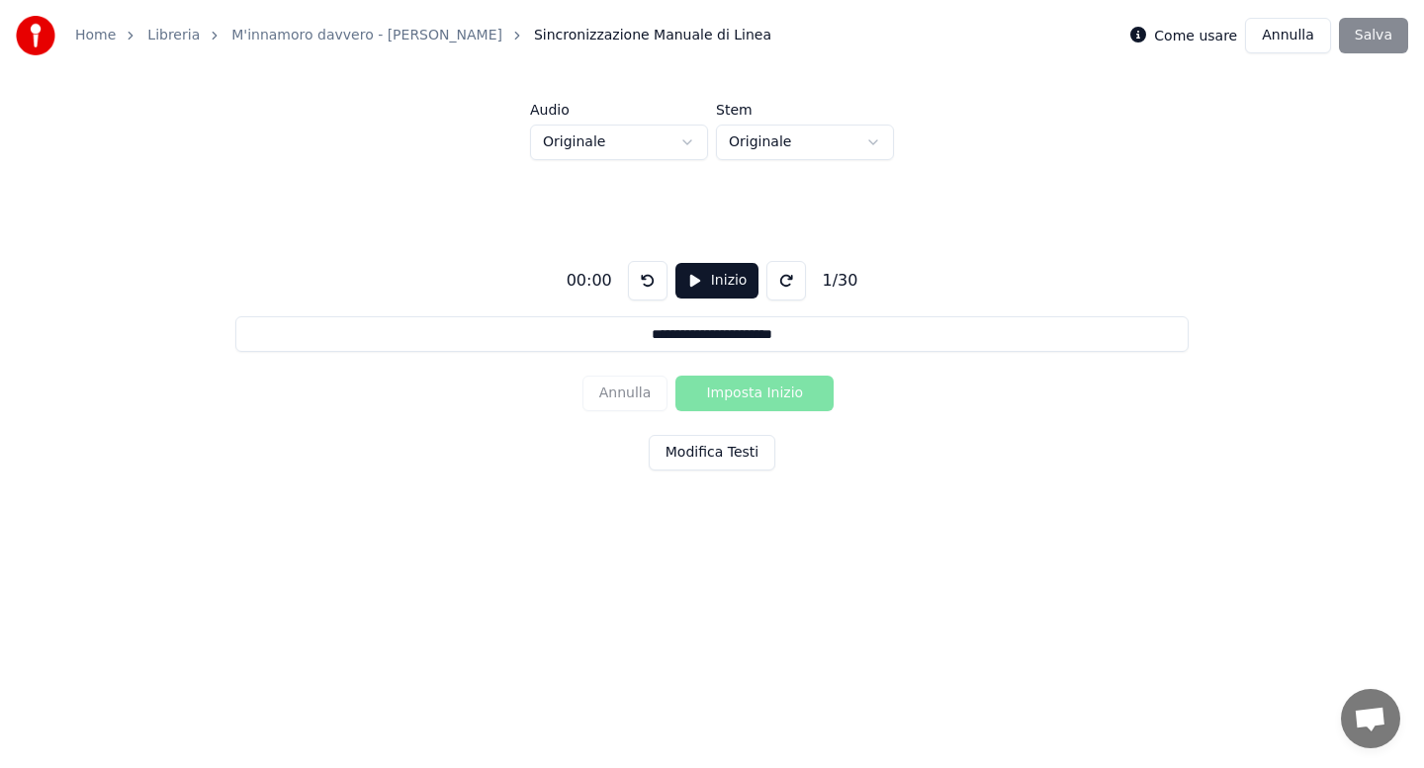
click at [685, 139] on html "**********" at bounding box center [712, 297] width 1424 height 595
click at [695, 448] on button "Modifica Testi" at bounding box center [712, 453] width 127 height 36
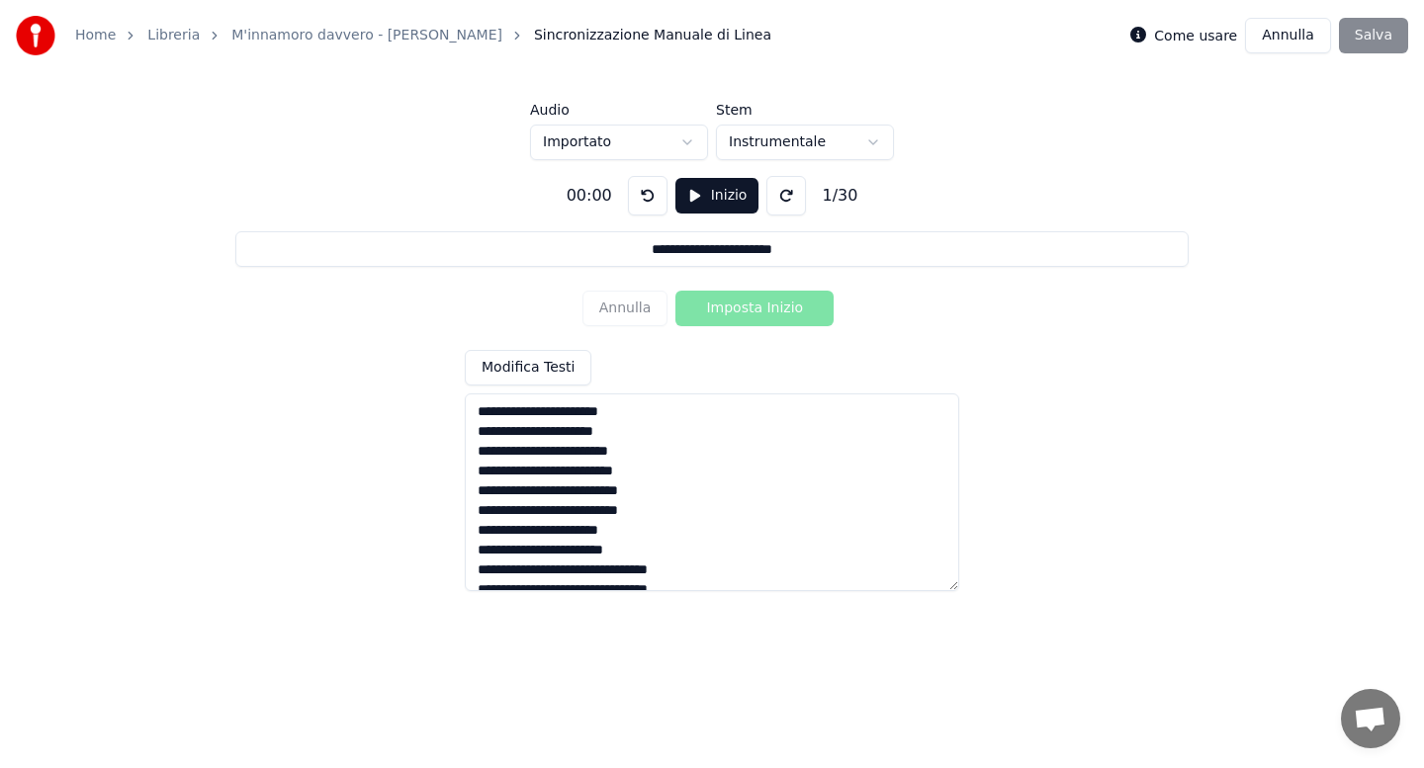
click at [699, 197] on button "Inizio" at bounding box center [717, 196] width 84 height 36
click at [748, 314] on button "Imposta Inizio" at bounding box center [754, 309] width 158 height 36
click at [748, 314] on button "Imposta Fine" at bounding box center [754, 309] width 158 height 36
click at [748, 314] on button "Imposta Inizio" at bounding box center [754, 309] width 158 height 36
click at [748, 314] on button "Imposta Fine" at bounding box center [754, 309] width 158 height 36
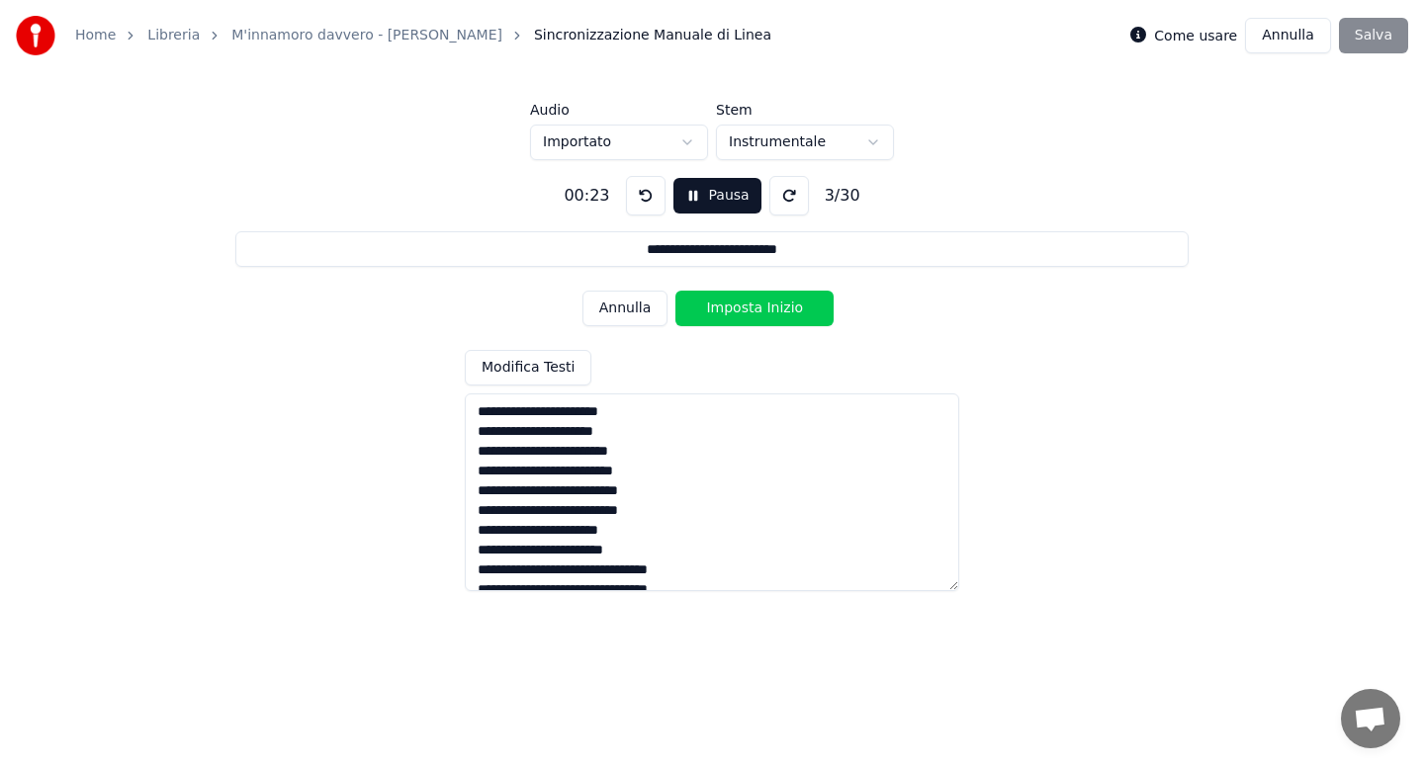
click at [748, 314] on button "Imposta Inizio" at bounding box center [754, 309] width 158 height 36
click at [748, 314] on button "Imposta Fine" at bounding box center [754, 309] width 158 height 36
click at [748, 314] on button "Imposta Inizio" at bounding box center [754, 309] width 158 height 36
click at [748, 314] on button "Imposta Fine" at bounding box center [754, 309] width 158 height 36
click at [748, 314] on button "Imposta Inizio" at bounding box center [754, 309] width 158 height 36
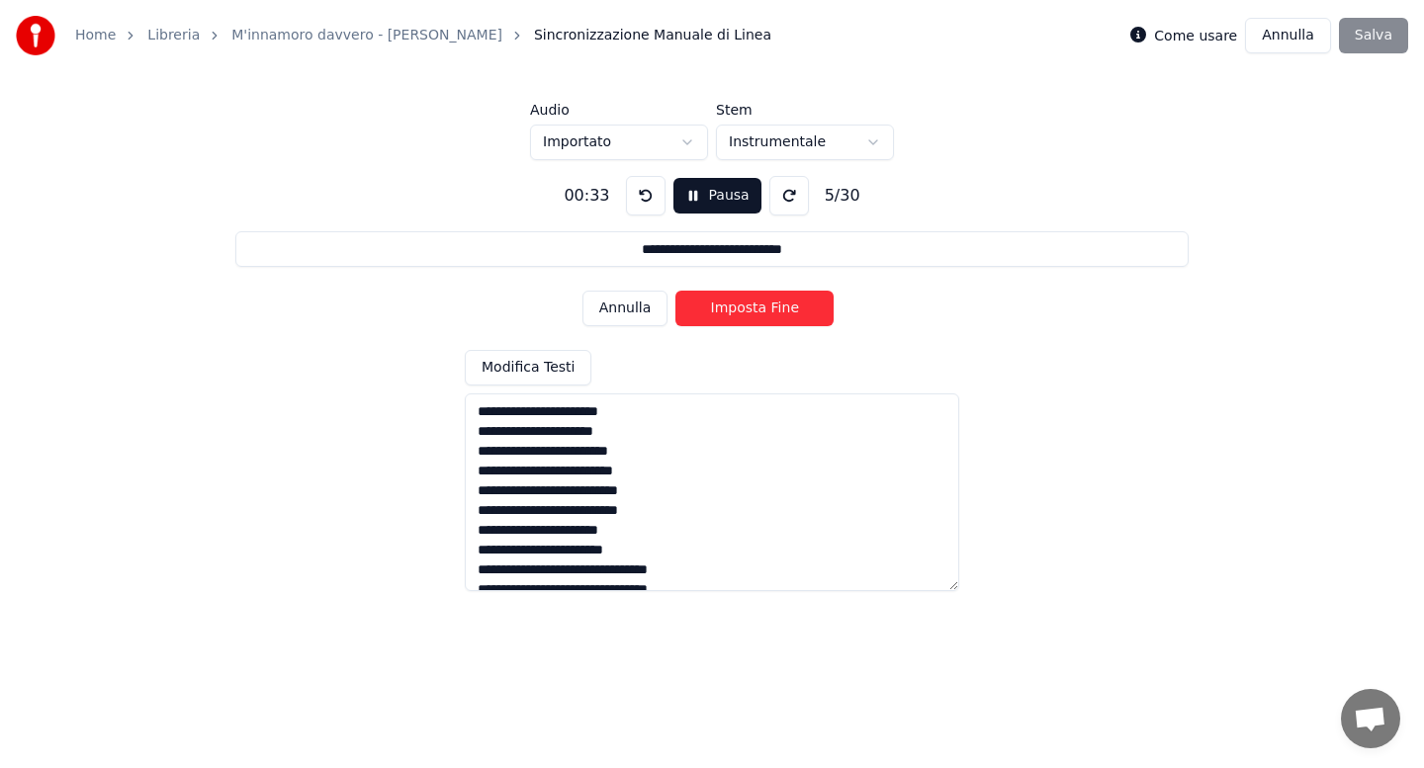
click at [748, 314] on button "Imposta Fine" at bounding box center [754, 309] width 158 height 36
click at [748, 314] on button "Imposta Inizio" at bounding box center [754, 309] width 158 height 36
click at [748, 314] on button "Imposta Fine" at bounding box center [754, 309] width 158 height 36
click at [748, 314] on button "Imposta Inizio" at bounding box center [754, 309] width 158 height 36
click at [748, 314] on button "Imposta Fine" at bounding box center [754, 309] width 158 height 36
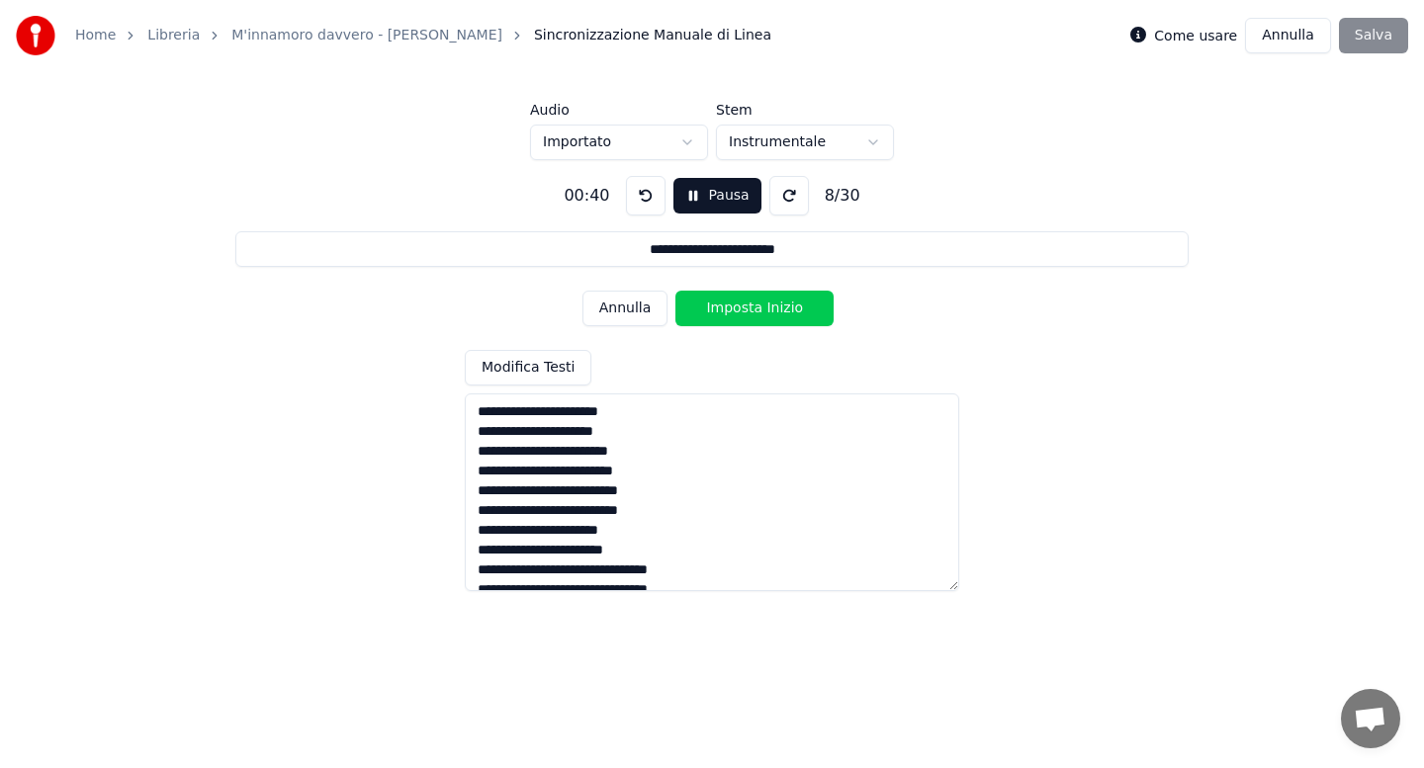
click at [748, 314] on button "Imposta Inizio" at bounding box center [754, 309] width 158 height 36
click at [748, 314] on button "Imposta Fine" at bounding box center [754, 309] width 158 height 36
click at [748, 314] on button "Imposta Inizio" at bounding box center [754, 309] width 158 height 36
click at [748, 314] on button "Imposta Fine" at bounding box center [754, 309] width 158 height 36
click at [748, 314] on button "Imposta Inizio" at bounding box center [754, 309] width 158 height 36
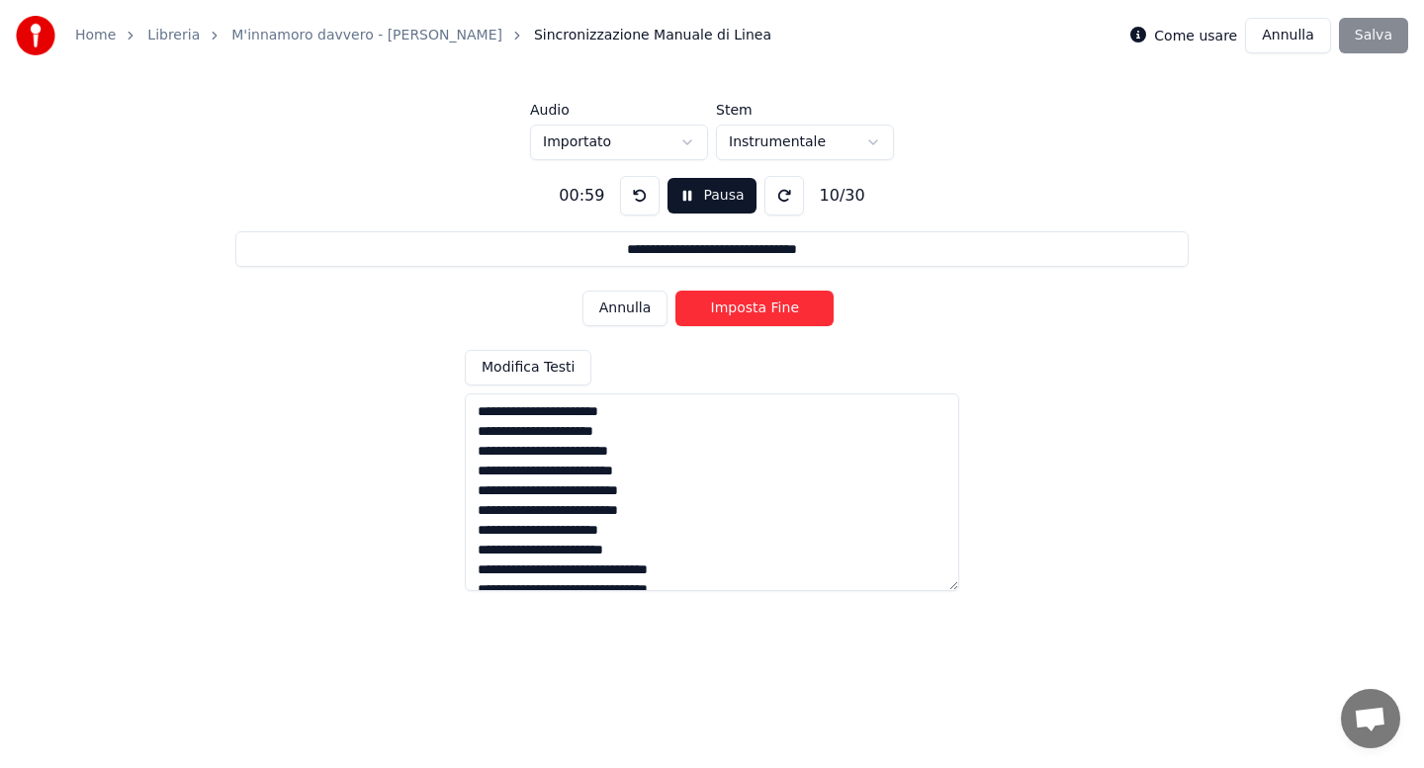
click at [749, 308] on button "Imposta Fine" at bounding box center [754, 309] width 158 height 36
click at [739, 309] on button "Imposta Inizio" at bounding box center [754, 309] width 158 height 36
click at [739, 309] on button "Imposta Fine" at bounding box center [754, 309] width 158 height 36
click at [739, 309] on button "Imposta Inizio" at bounding box center [754, 309] width 158 height 36
click at [739, 309] on button "Imposta Fine" at bounding box center [754, 309] width 158 height 36
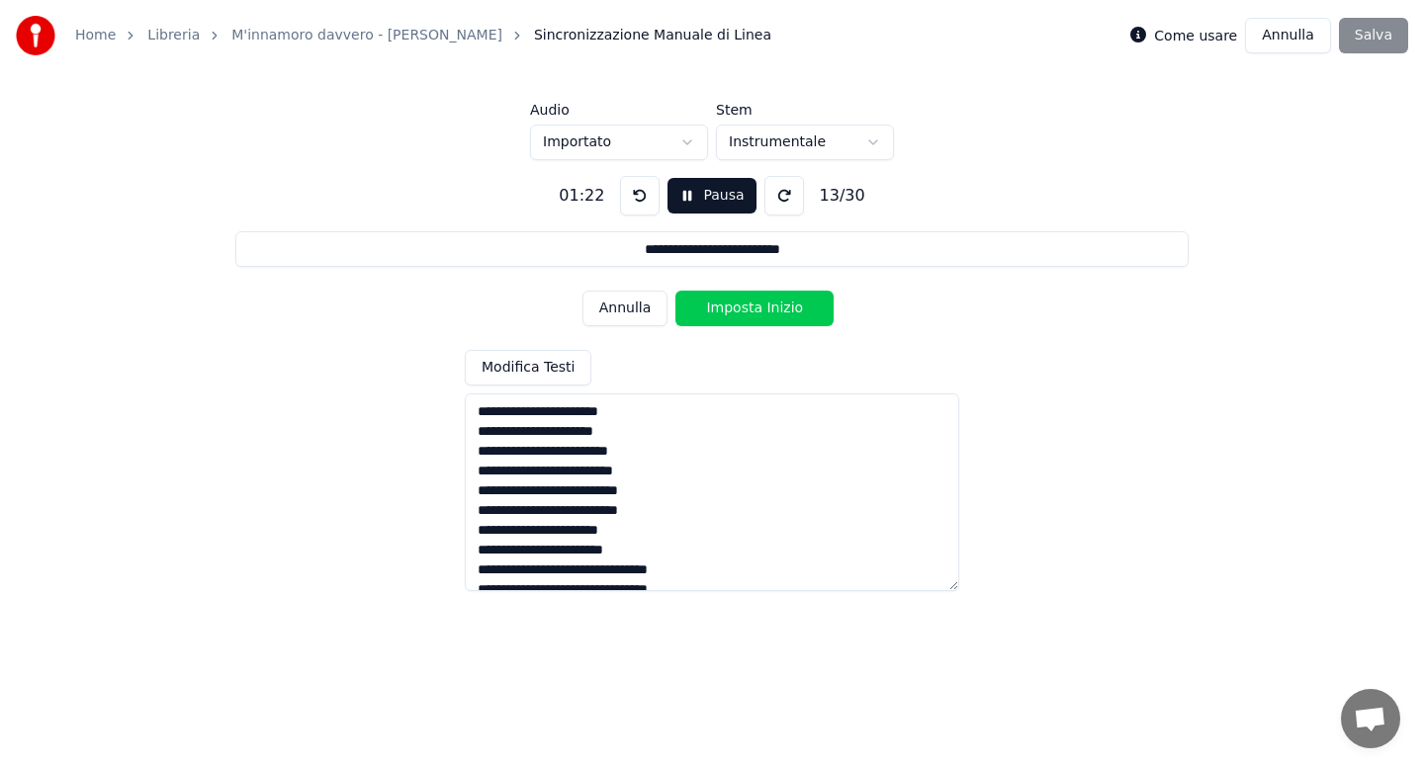
click at [739, 309] on button "Imposta Inizio" at bounding box center [754, 309] width 158 height 36
click at [739, 309] on button "Imposta Fine" at bounding box center [754, 309] width 158 height 36
click at [739, 309] on button "Imposta Inizio" at bounding box center [754, 309] width 158 height 36
click at [739, 309] on button "Imposta Fine" at bounding box center [754, 309] width 158 height 36
click at [739, 309] on button "Imposta Inizio" at bounding box center [754, 309] width 158 height 36
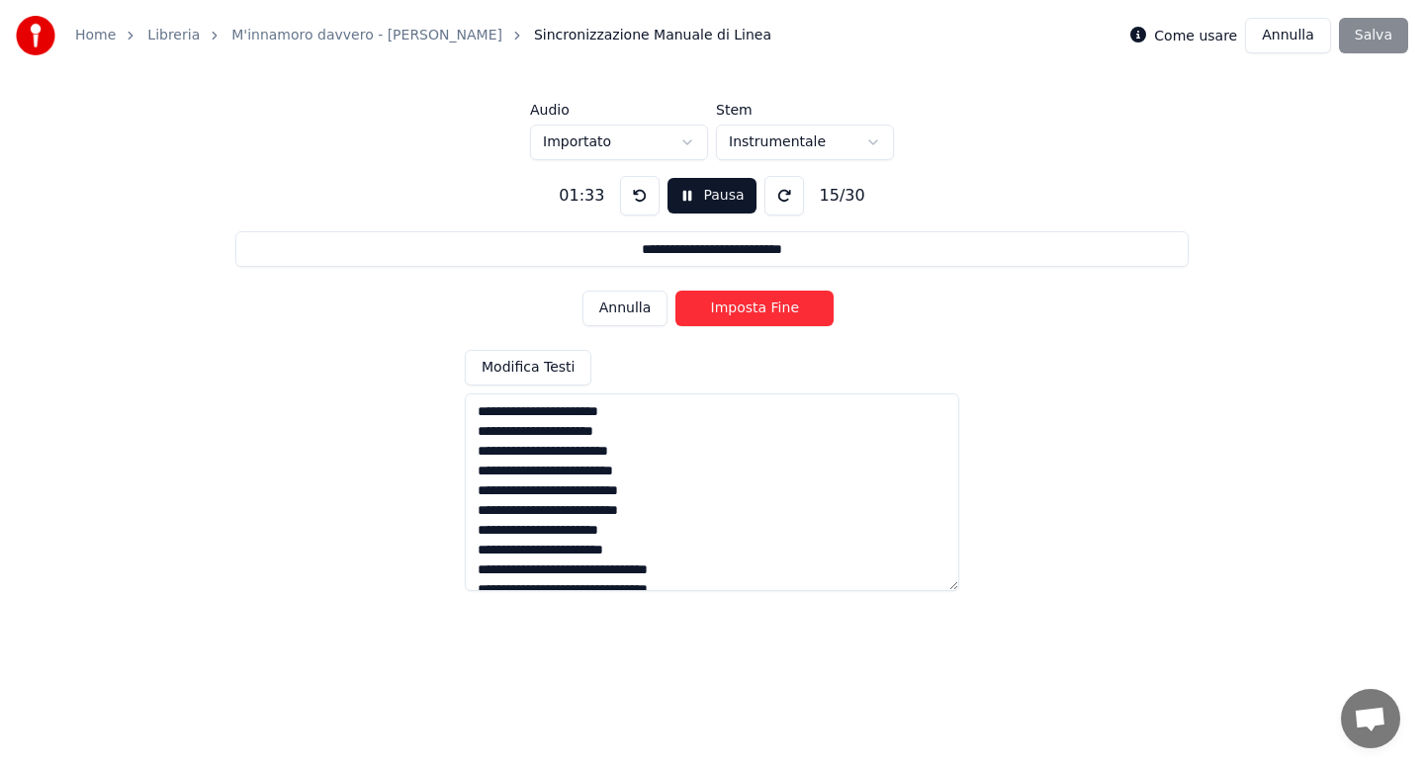
click at [739, 309] on button "Imposta Fine" at bounding box center [754, 309] width 158 height 36
click at [739, 309] on button "Imposta Inizio" at bounding box center [754, 309] width 158 height 36
click at [739, 309] on button "Imposta Fine" at bounding box center [754, 309] width 158 height 36
click at [739, 309] on button "Imposta Inizio" at bounding box center [754, 309] width 158 height 36
click at [740, 309] on button "Imposta Fine" at bounding box center [754, 309] width 158 height 36
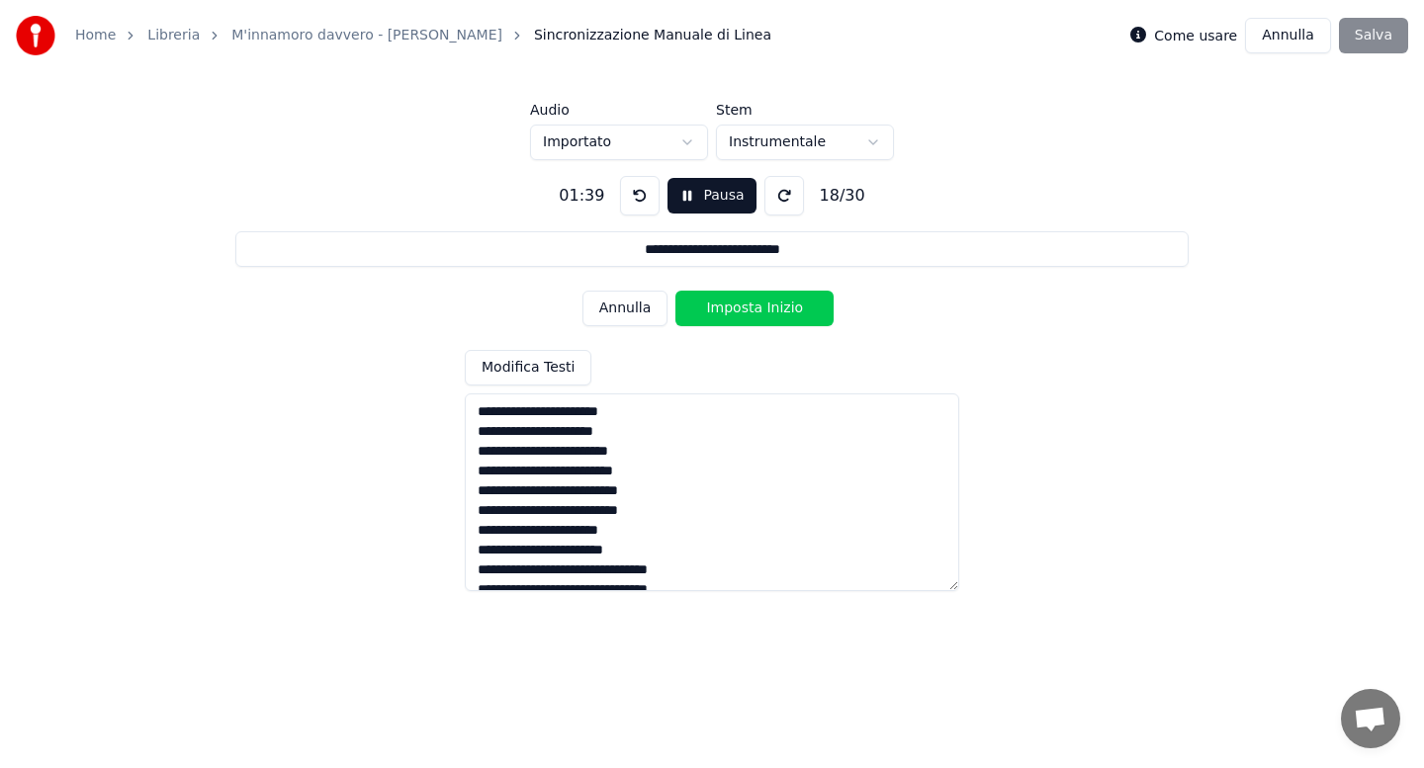
click at [740, 309] on button "Imposta Inizio" at bounding box center [754, 309] width 158 height 36
click at [740, 309] on button "Imposta Fine" at bounding box center [754, 309] width 158 height 36
click at [740, 309] on button "Imposta Inizio" at bounding box center [754, 309] width 158 height 36
click at [740, 309] on button "Imposta Fine" at bounding box center [754, 309] width 158 height 36
click at [740, 309] on button "Imposta Inizio" at bounding box center [754, 309] width 158 height 36
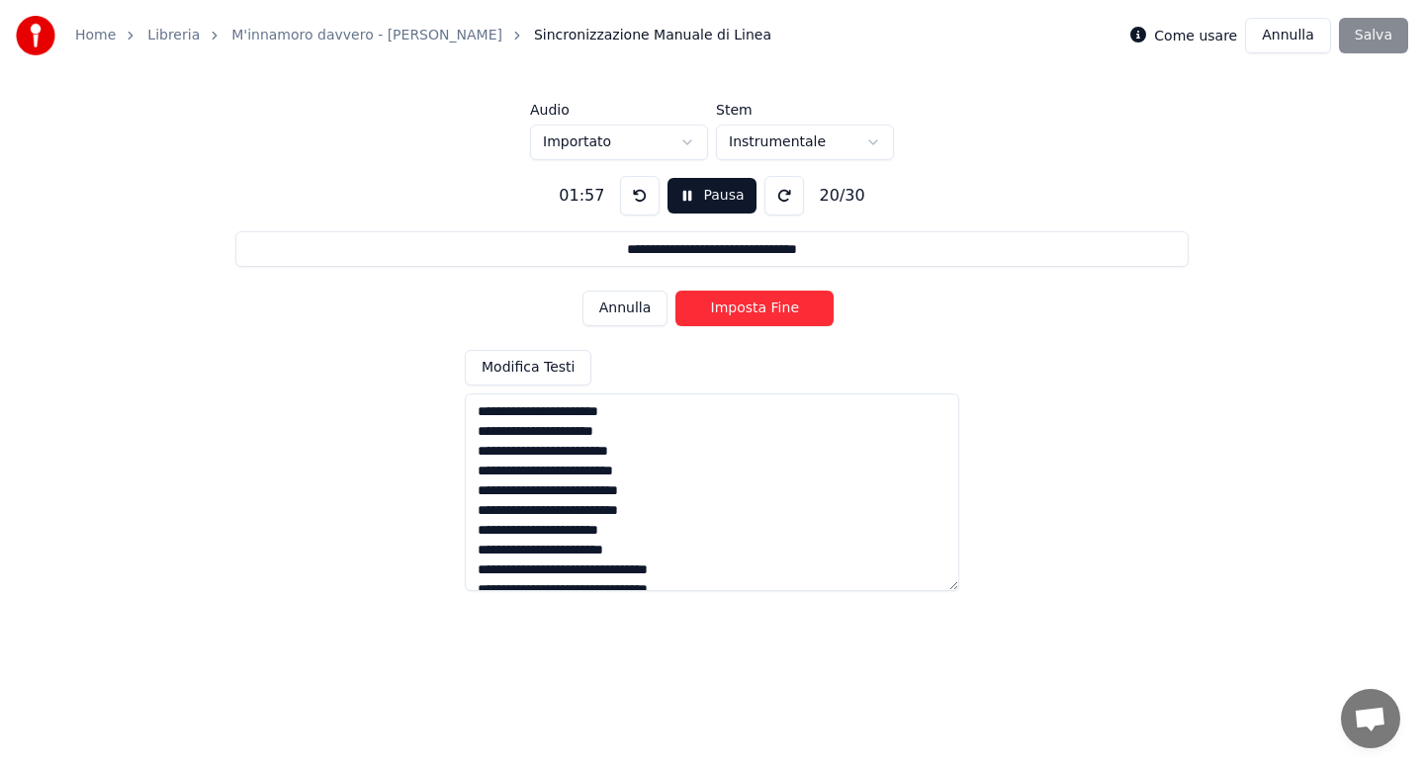
click at [740, 309] on button "Imposta Fine" at bounding box center [754, 309] width 158 height 36
click at [740, 309] on button "Imposta Inizio" at bounding box center [754, 309] width 158 height 36
click at [740, 309] on button "Imposta Fine" at bounding box center [754, 309] width 158 height 36
click at [740, 309] on button "Imposta Inizio" at bounding box center [754, 309] width 158 height 36
click at [740, 309] on button "Imposta Fine" at bounding box center [754, 309] width 158 height 36
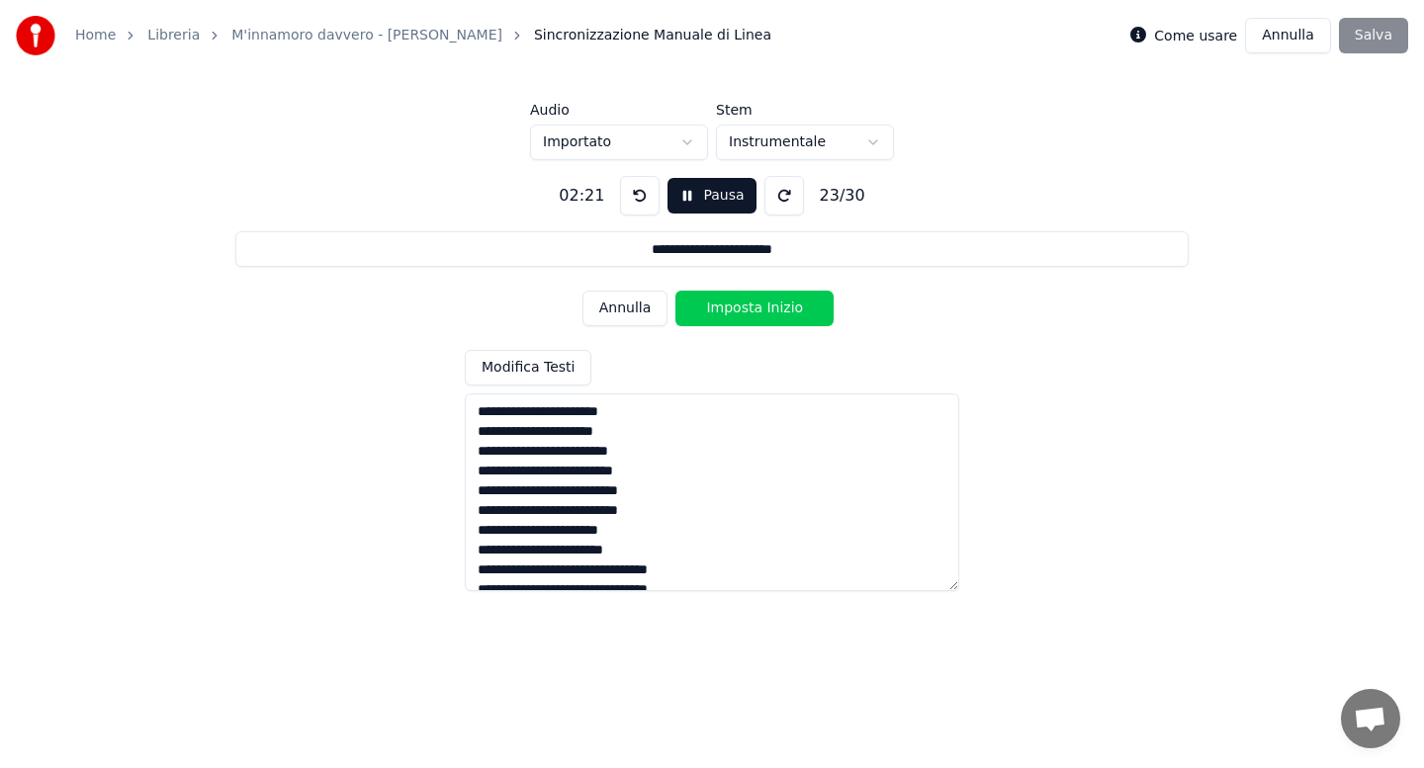
click at [740, 309] on button "Imposta Inizio" at bounding box center [754, 309] width 158 height 36
click at [740, 309] on button "Imposta Fine" at bounding box center [754, 309] width 158 height 36
click at [740, 309] on button "Imposta Inizio" at bounding box center [754, 309] width 158 height 36
click at [740, 309] on button "Imposta Fine" at bounding box center [754, 309] width 158 height 36
click at [740, 309] on button "Imposta Inizio" at bounding box center [754, 309] width 158 height 36
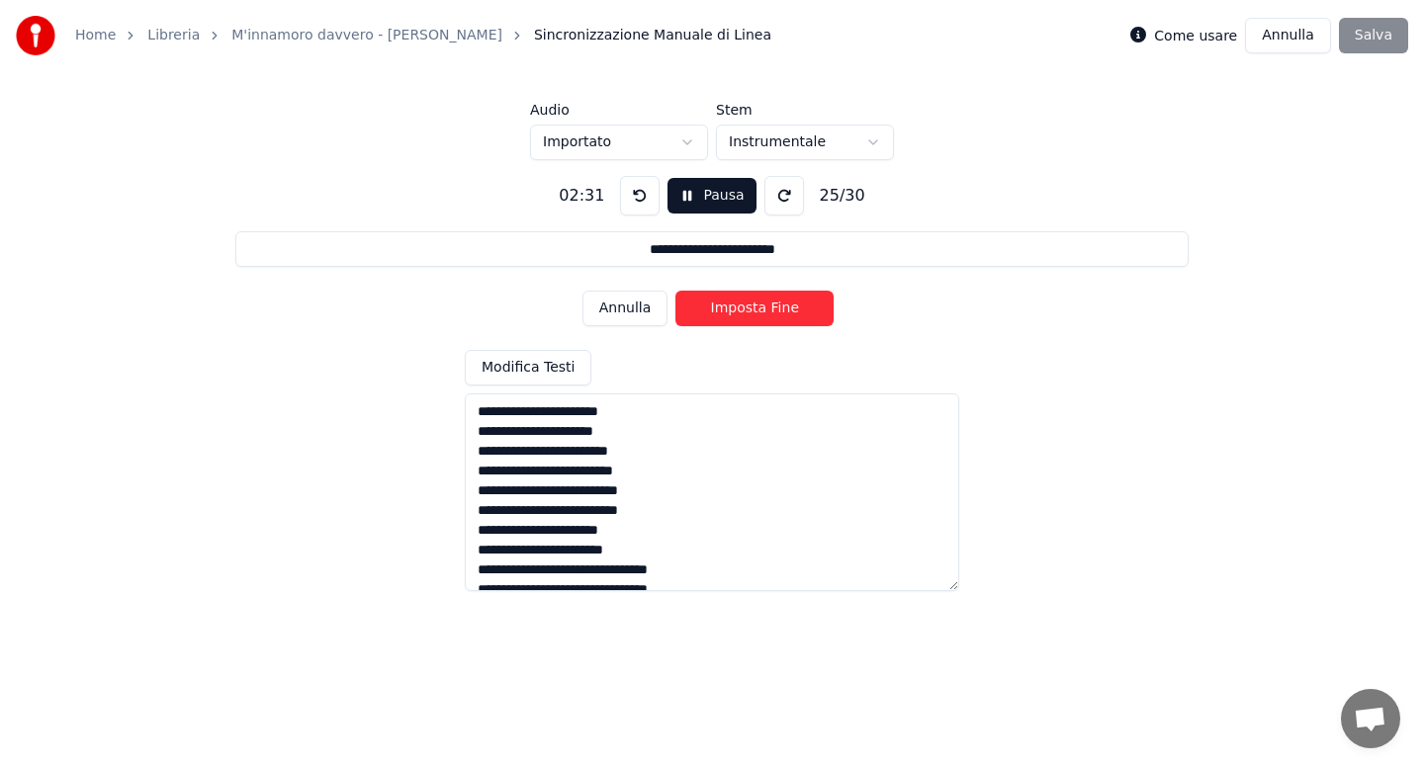
click at [740, 309] on button "Imposta Fine" at bounding box center [754, 309] width 158 height 36
click at [740, 309] on button "Imposta Inizio" at bounding box center [754, 309] width 158 height 36
click at [740, 309] on button "Imposta Fine" at bounding box center [754, 309] width 158 height 36
click at [740, 309] on button "Imposta Inizio" at bounding box center [754, 309] width 158 height 36
click at [740, 309] on button "Imposta Fine" at bounding box center [754, 309] width 158 height 36
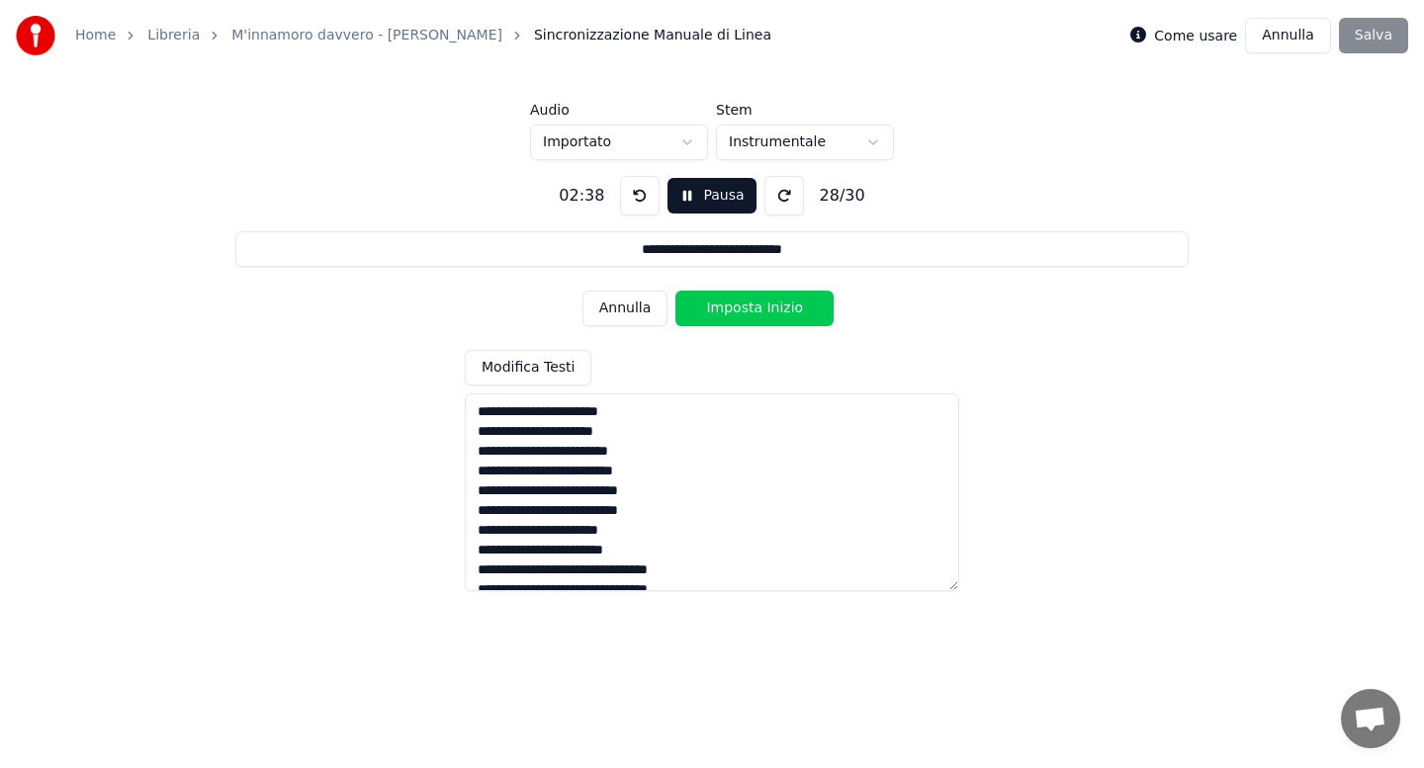
click at [740, 309] on button "Imposta Inizio" at bounding box center [754, 309] width 158 height 36
click at [740, 309] on button "Imposta Fine" at bounding box center [754, 309] width 158 height 36
type input "**********"
click at [740, 309] on button "Imposta Inizio" at bounding box center [754, 309] width 158 height 36
click at [740, 309] on button "Imposta Fine" at bounding box center [754, 309] width 158 height 36
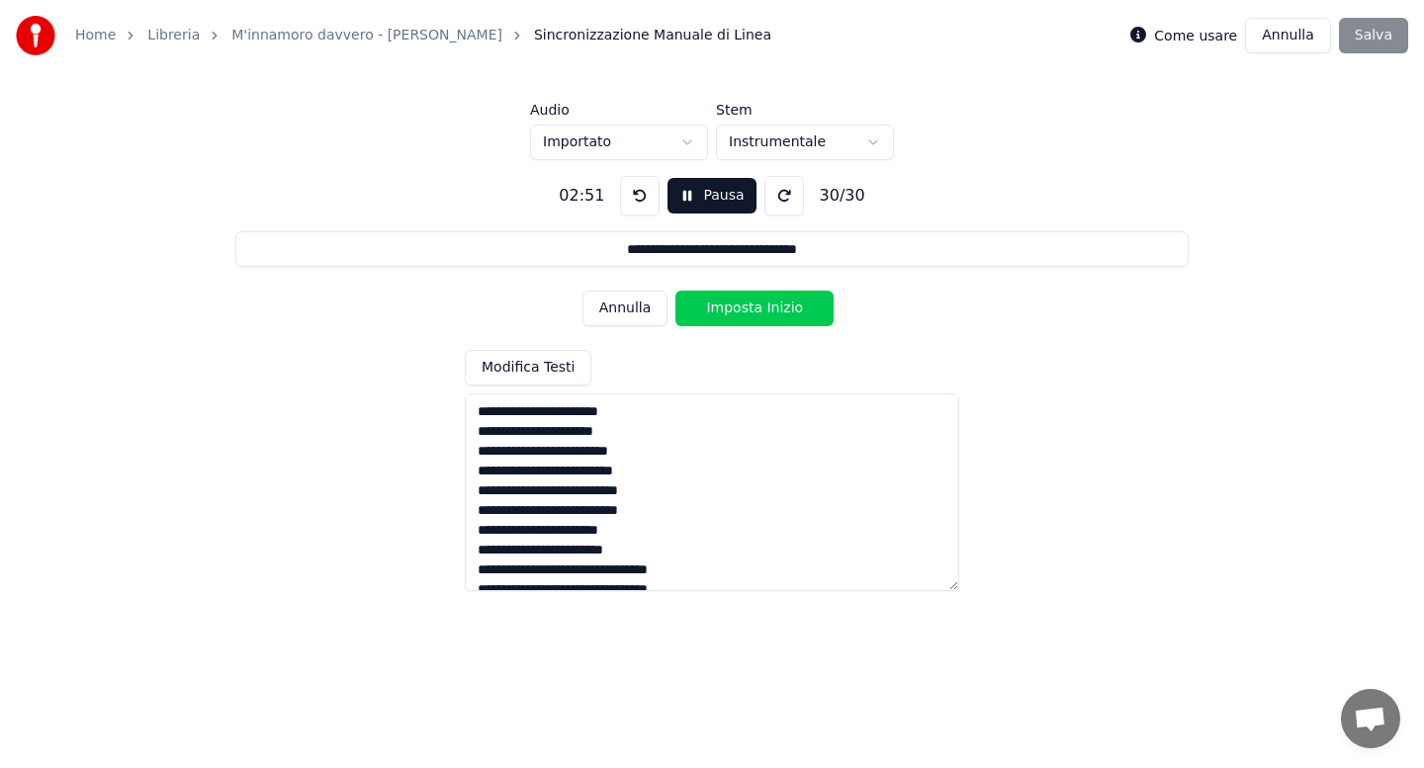
click at [740, 309] on button "Imposta Inizio" at bounding box center [754, 309] width 158 height 36
click at [740, 309] on button "Imposta Fine" at bounding box center [754, 309] width 158 height 36
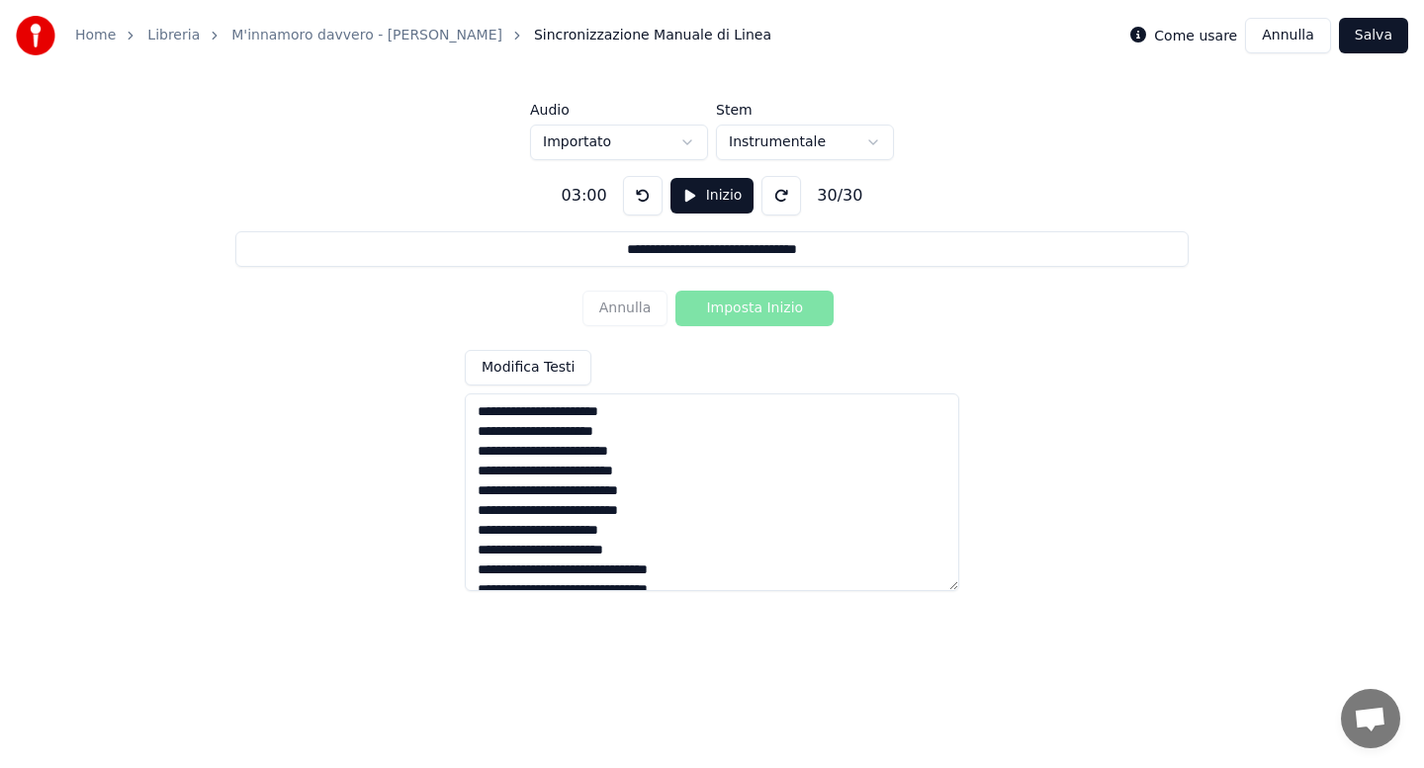
click at [1378, 45] on button "Salva" at bounding box center [1373, 36] width 69 height 36
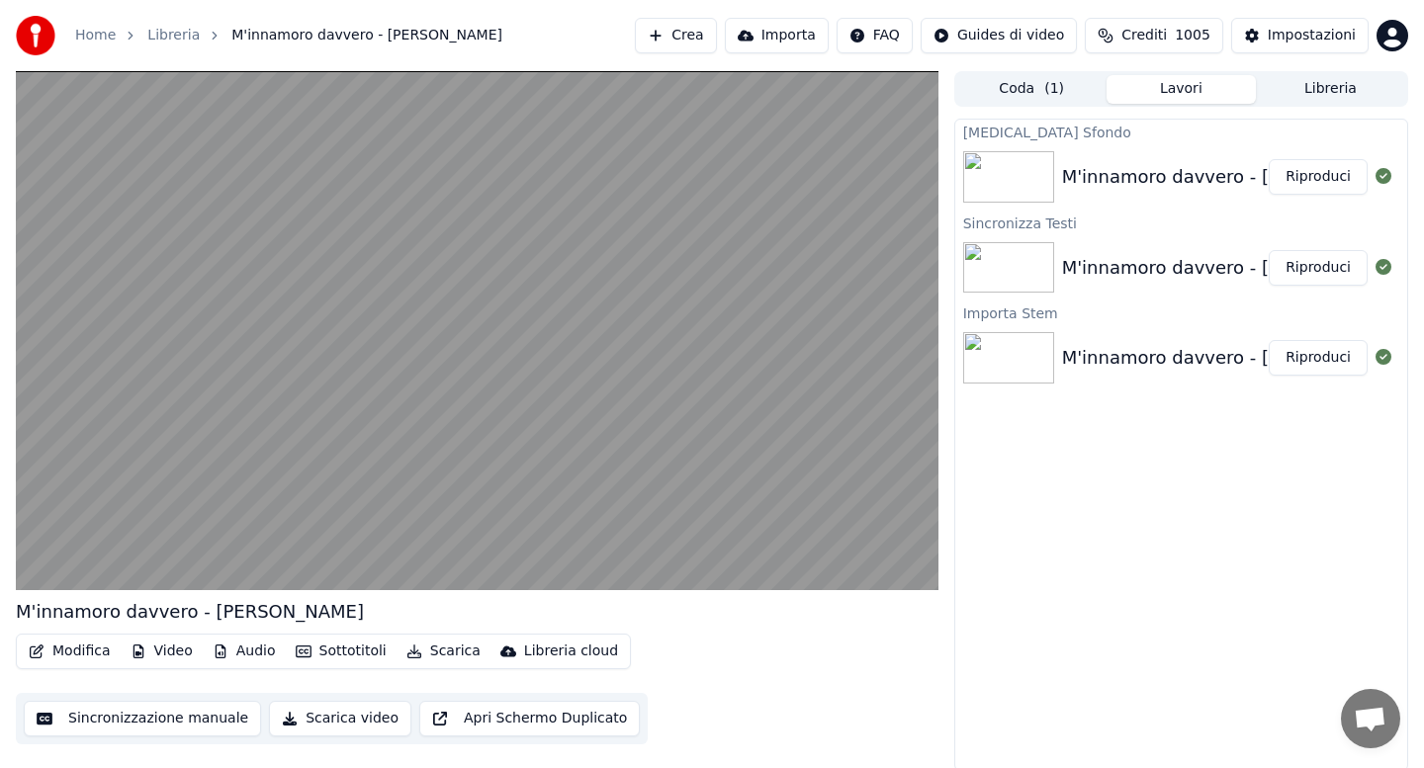
click at [447, 648] on button "Scarica" at bounding box center [444, 652] width 90 height 28
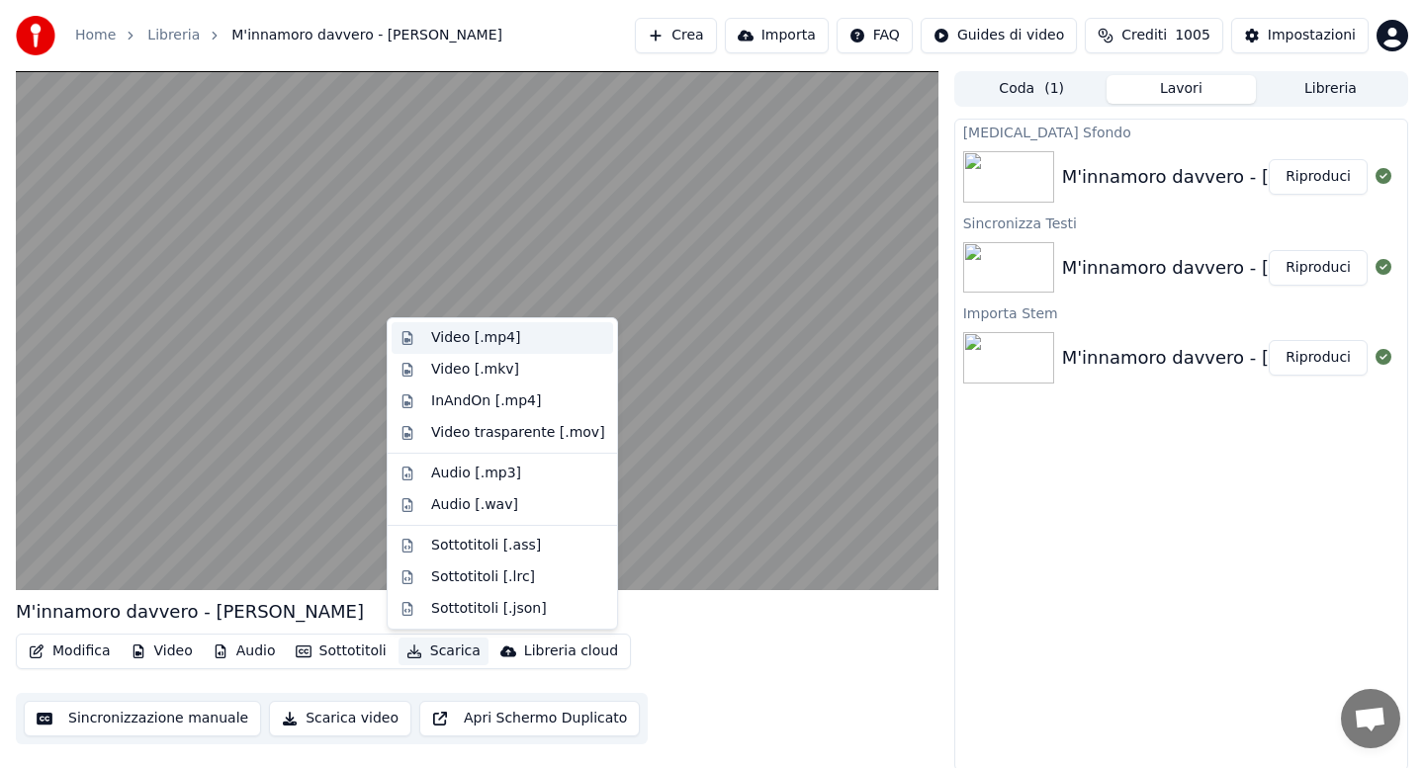
click at [458, 334] on div "Video [.mp4]" at bounding box center [475, 338] width 89 height 20
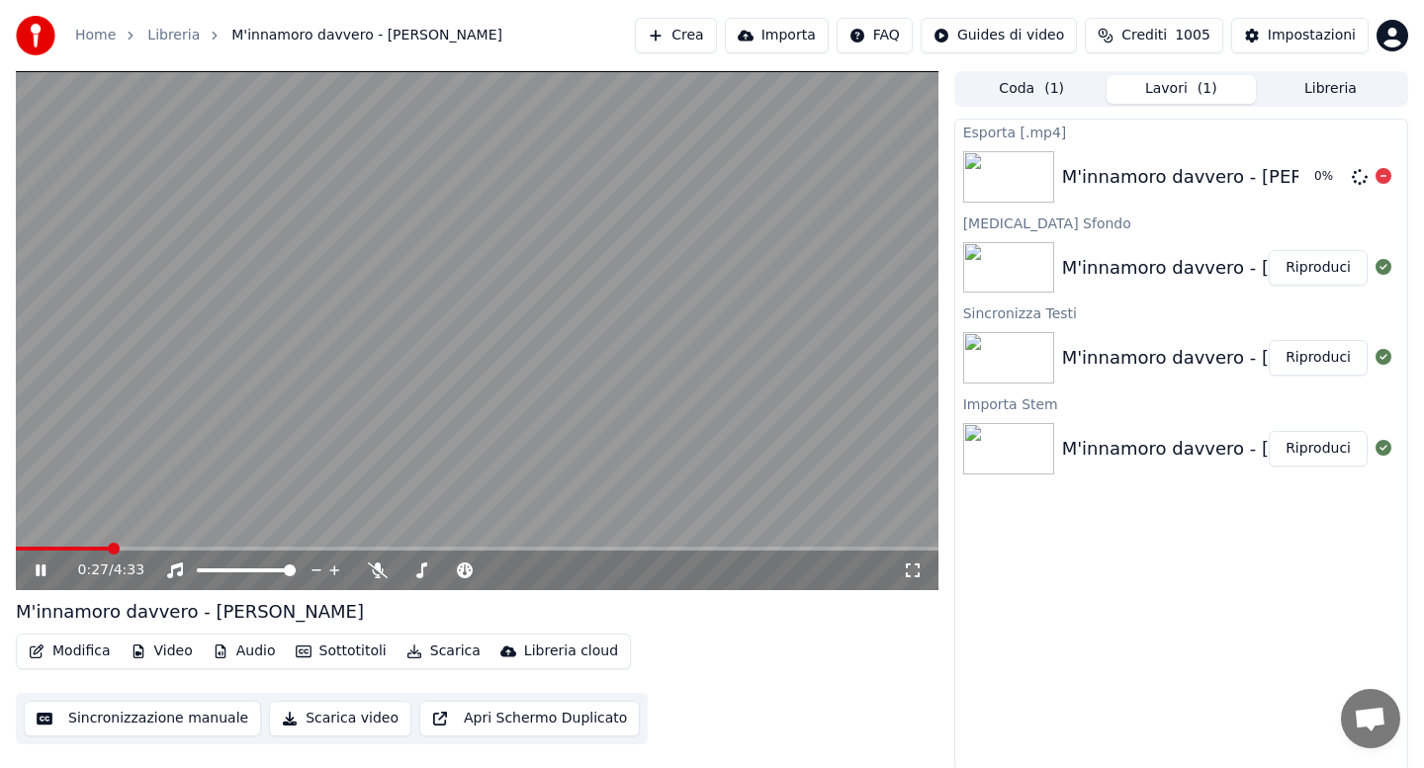
click at [1385, 174] on icon at bounding box center [1384, 176] width 16 height 16
click at [68, 658] on button "Modifica" at bounding box center [70, 652] width 98 height 28
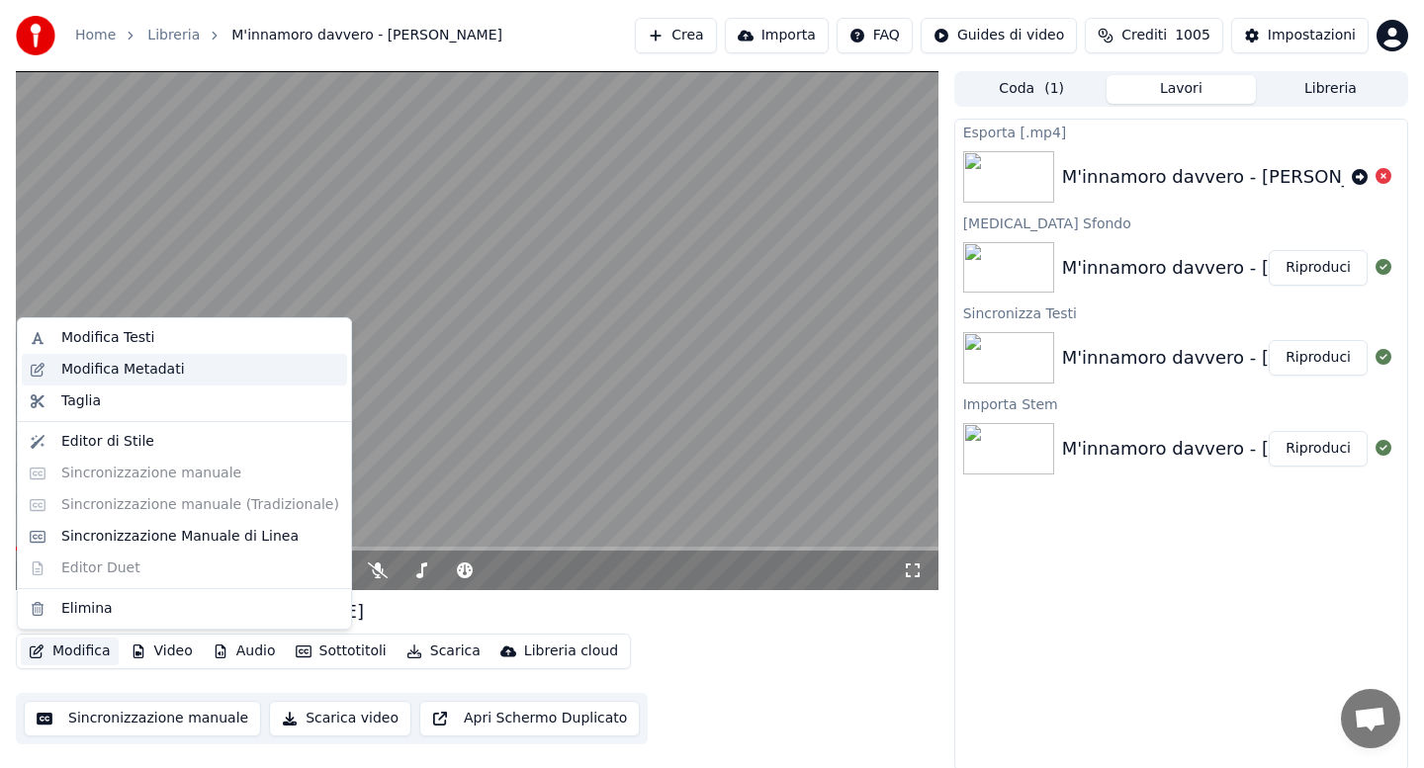
click at [149, 369] on div "Modifica Metadati" at bounding box center [123, 370] width 124 height 20
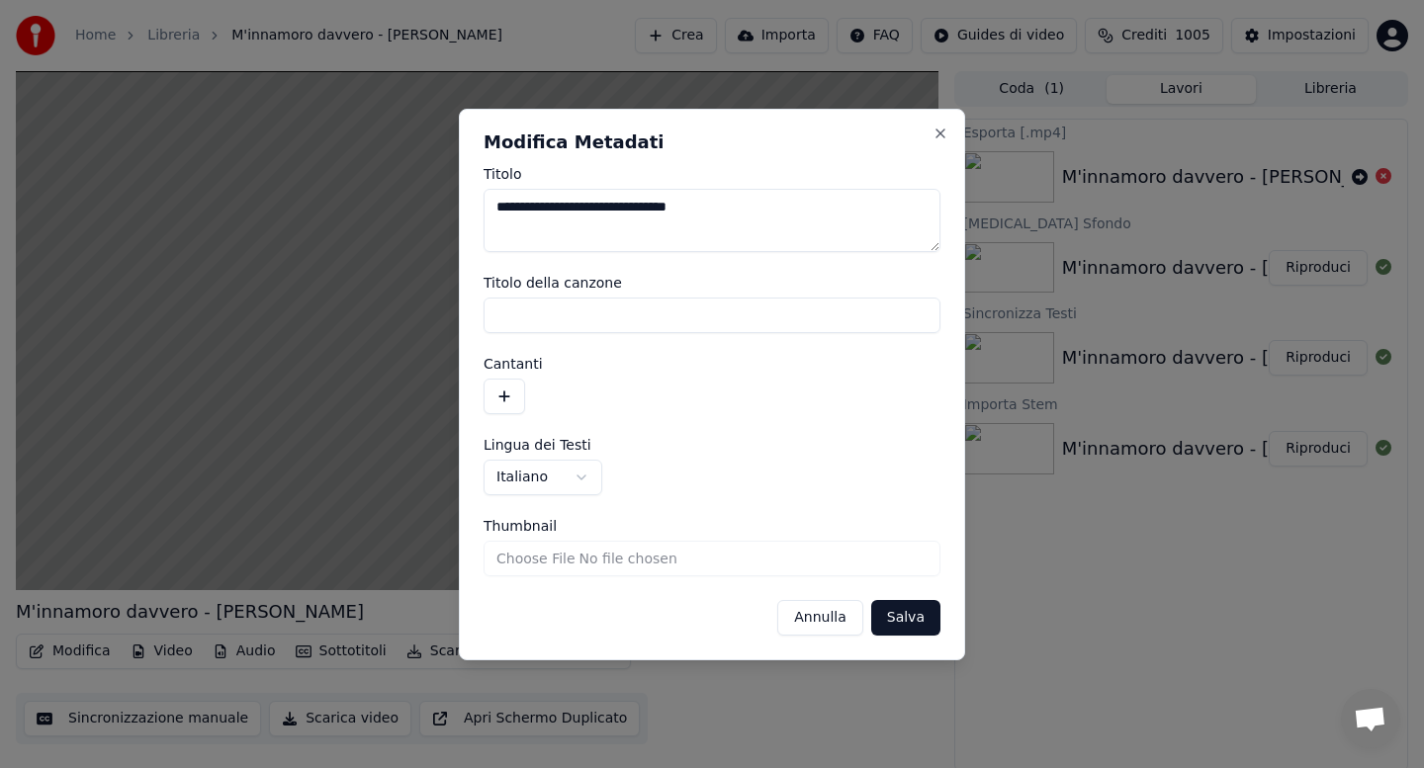
drag, startPoint x: 608, startPoint y: 210, endPoint x: 786, endPoint y: 208, distance: 178.0
click at [786, 208] on textarea "**********" at bounding box center [712, 220] width 457 height 63
click at [512, 207] on textarea "**********" at bounding box center [712, 220] width 457 height 63
click at [566, 204] on textarea "********" at bounding box center [712, 220] width 457 height 63
type textarea "**********"
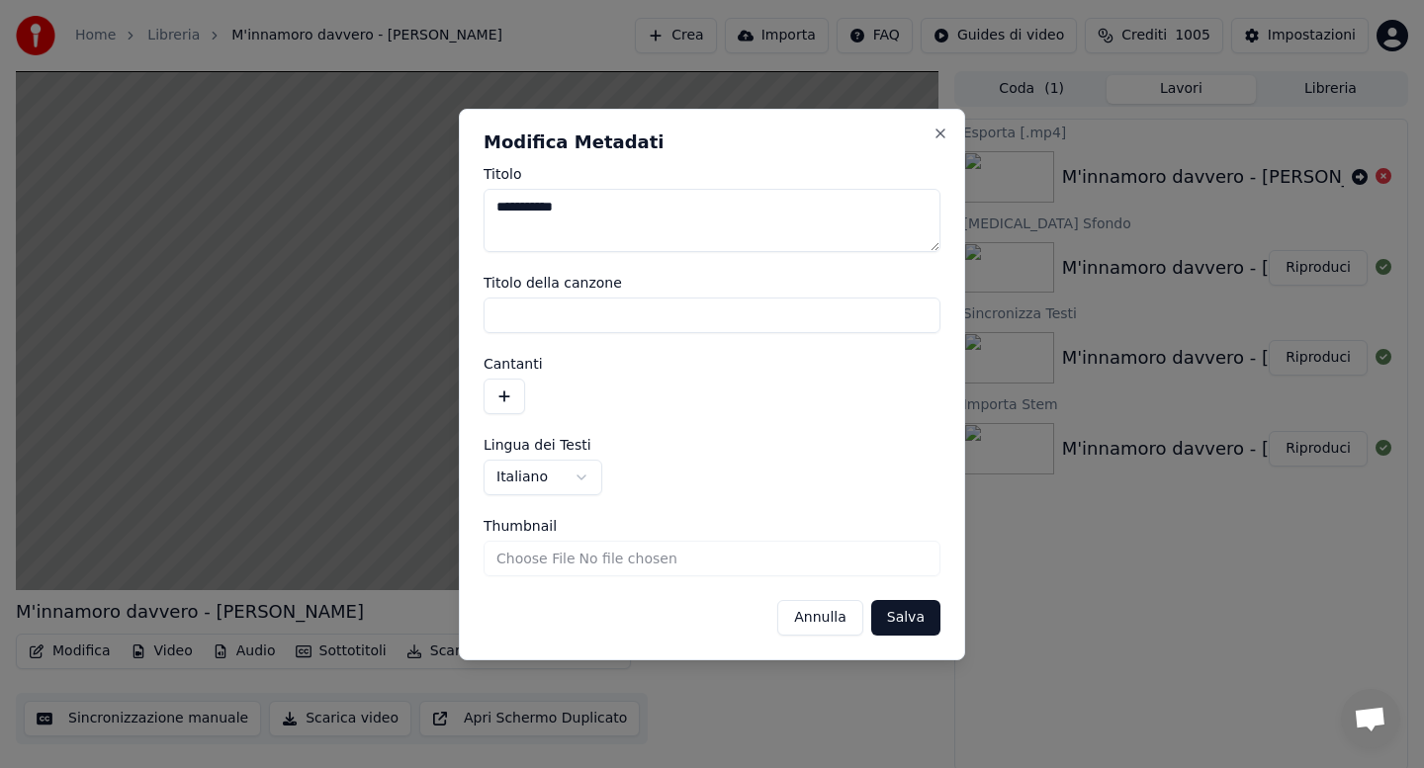
click at [605, 316] on input "Titolo della canzone" at bounding box center [712, 316] width 457 height 36
type input "**********"
click at [906, 627] on button "Salva" at bounding box center [905, 618] width 69 height 36
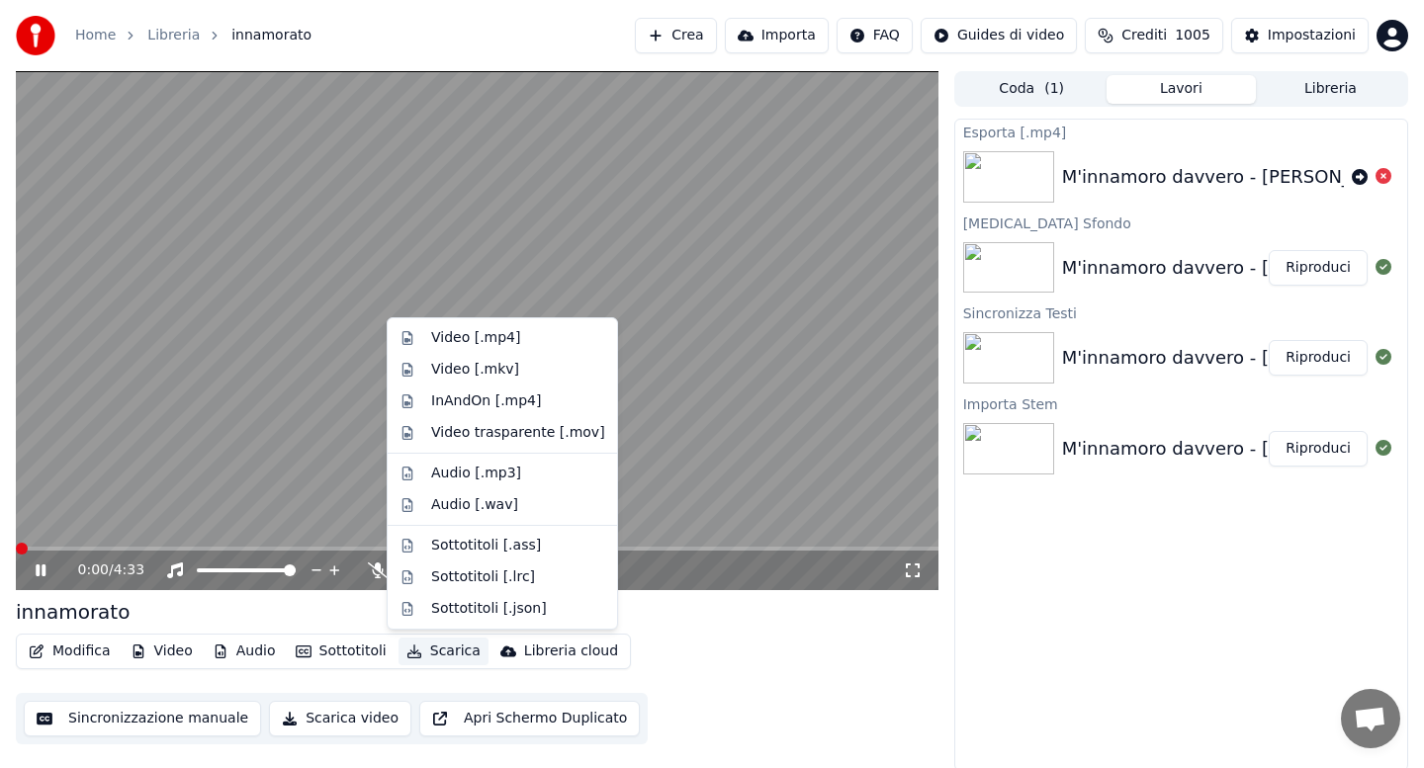
click at [433, 657] on button "Scarica" at bounding box center [444, 652] width 90 height 28
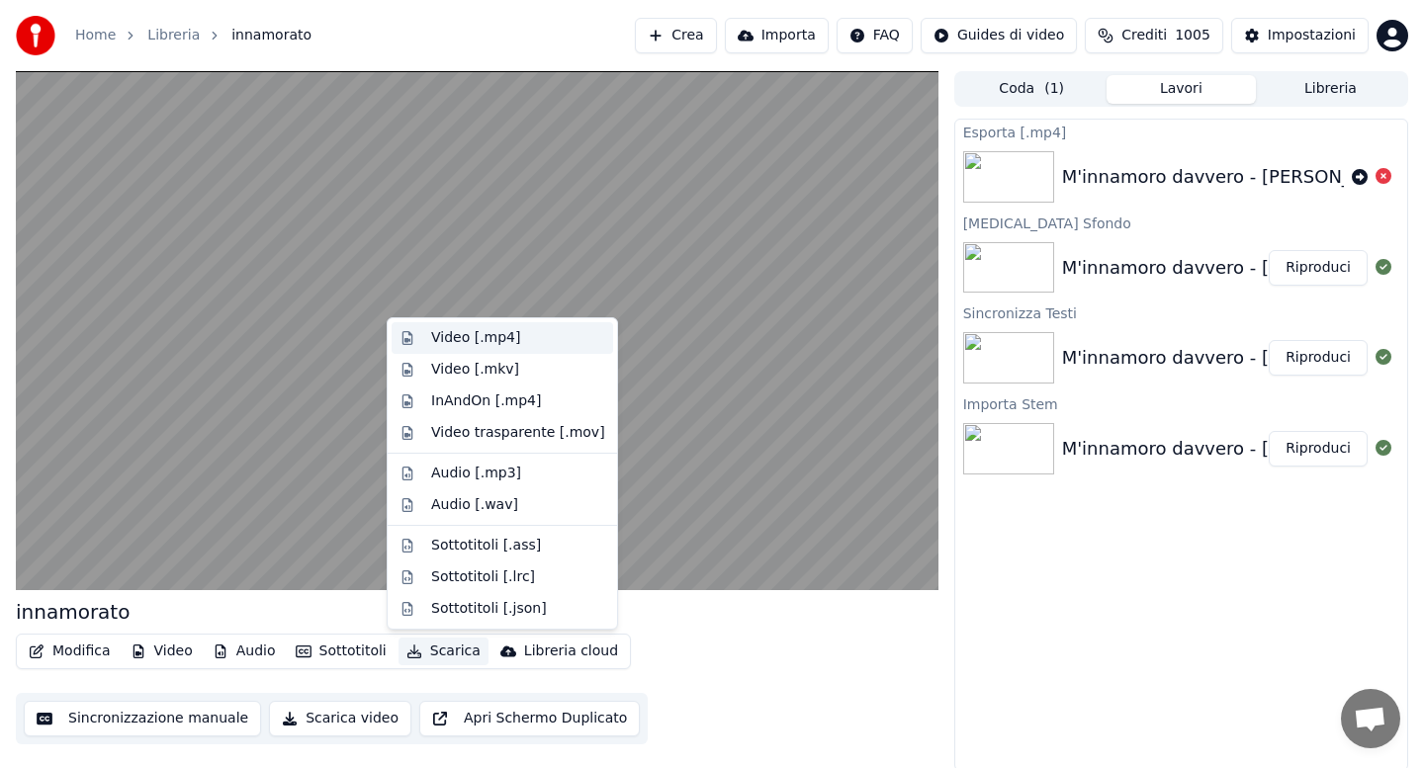
click at [456, 342] on div "Video [.mp4]" at bounding box center [475, 338] width 89 height 20
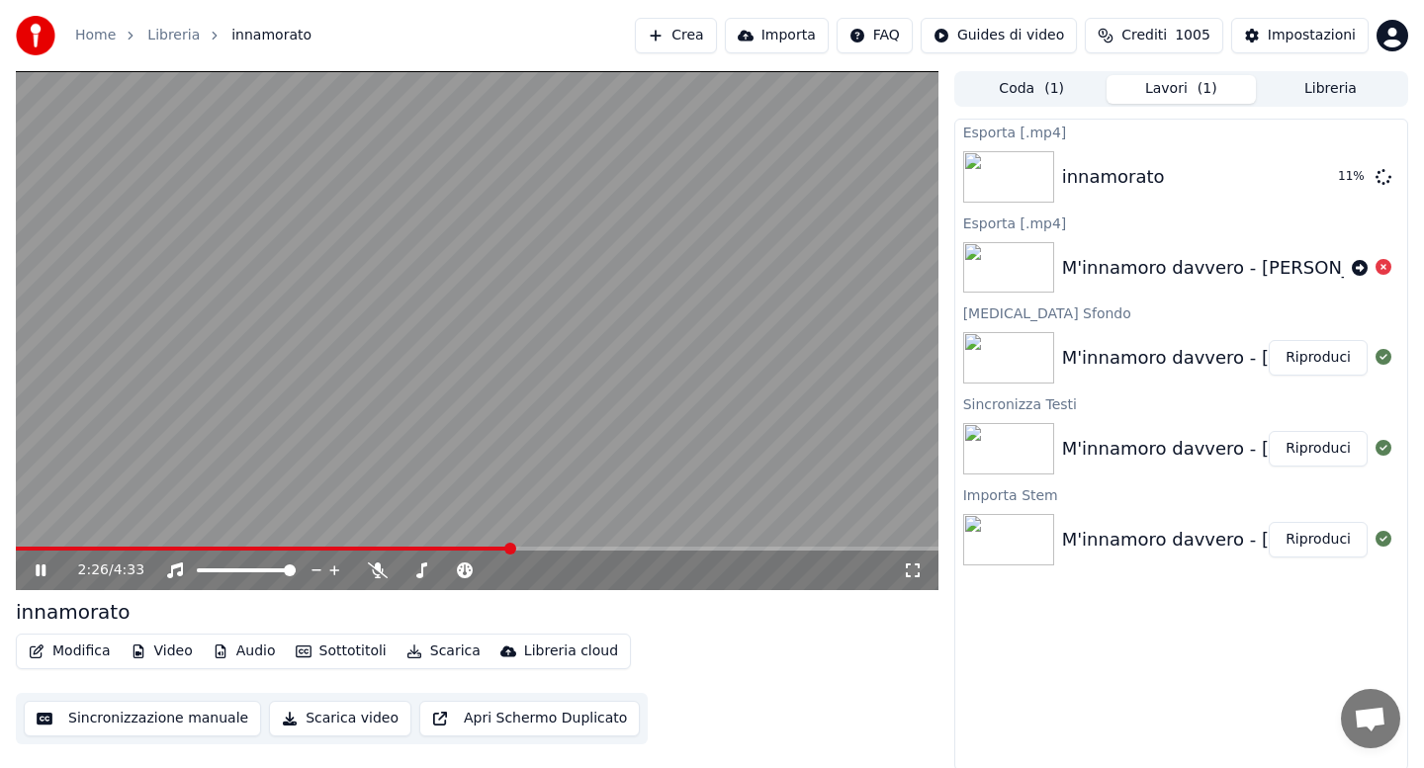
click at [44, 568] on icon at bounding box center [41, 571] width 10 height 12
click at [44, 568] on icon at bounding box center [41, 571] width 12 height 14
click at [44, 568] on icon at bounding box center [41, 571] width 10 height 12
